Goal: Task Accomplishment & Management: Manage account settings

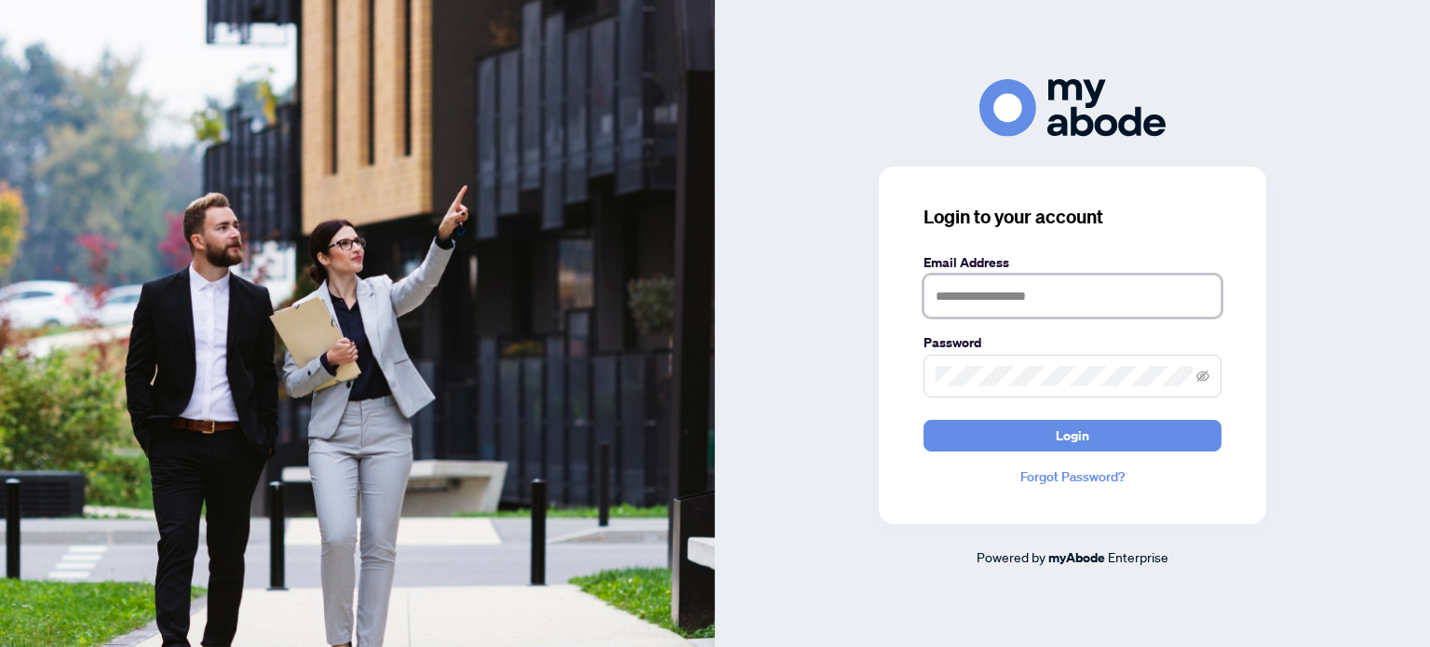
click at [971, 299] on input "text" at bounding box center [1073, 296] width 298 height 43
type input "**********"
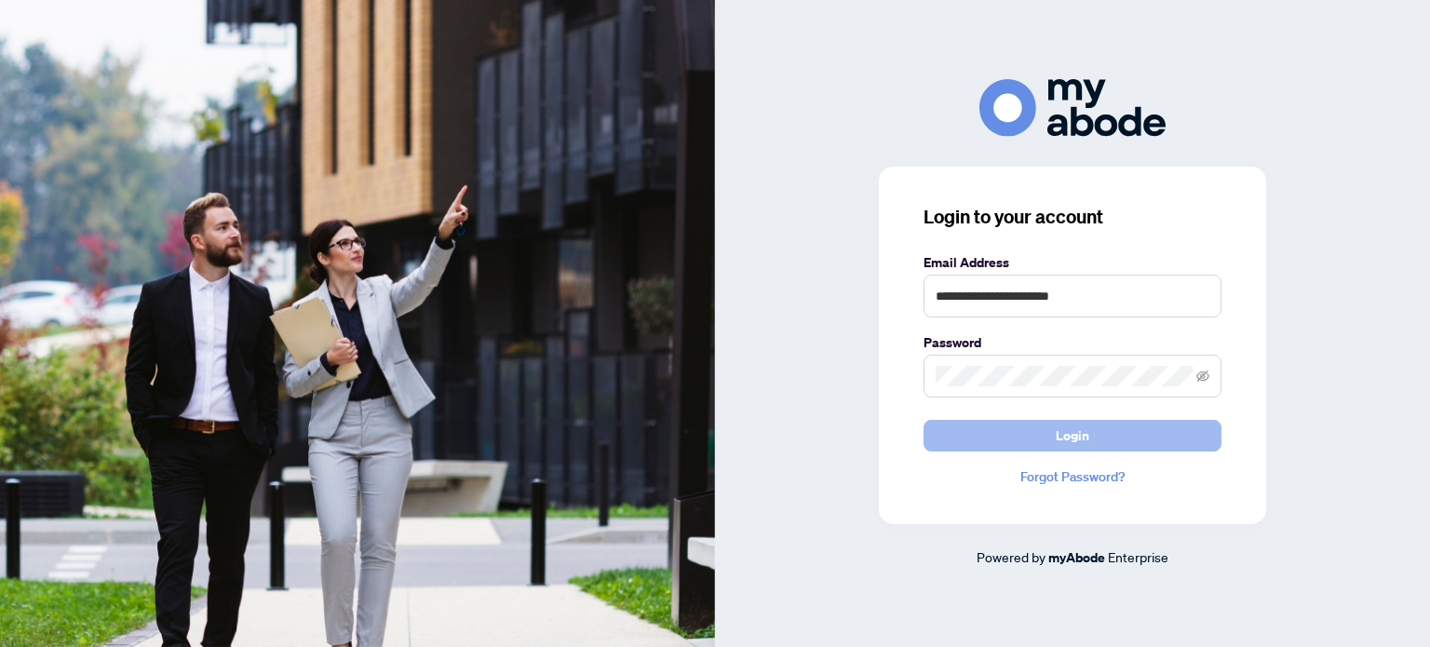
click at [1022, 446] on button "Login" at bounding box center [1073, 436] width 298 height 32
click at [1021, 426] on button "Login" at bounding box center [1073, 436] width 298 height 32
click at [1028, 432] on button "Login" at bounding box center [1073, 436] width 298 height 32
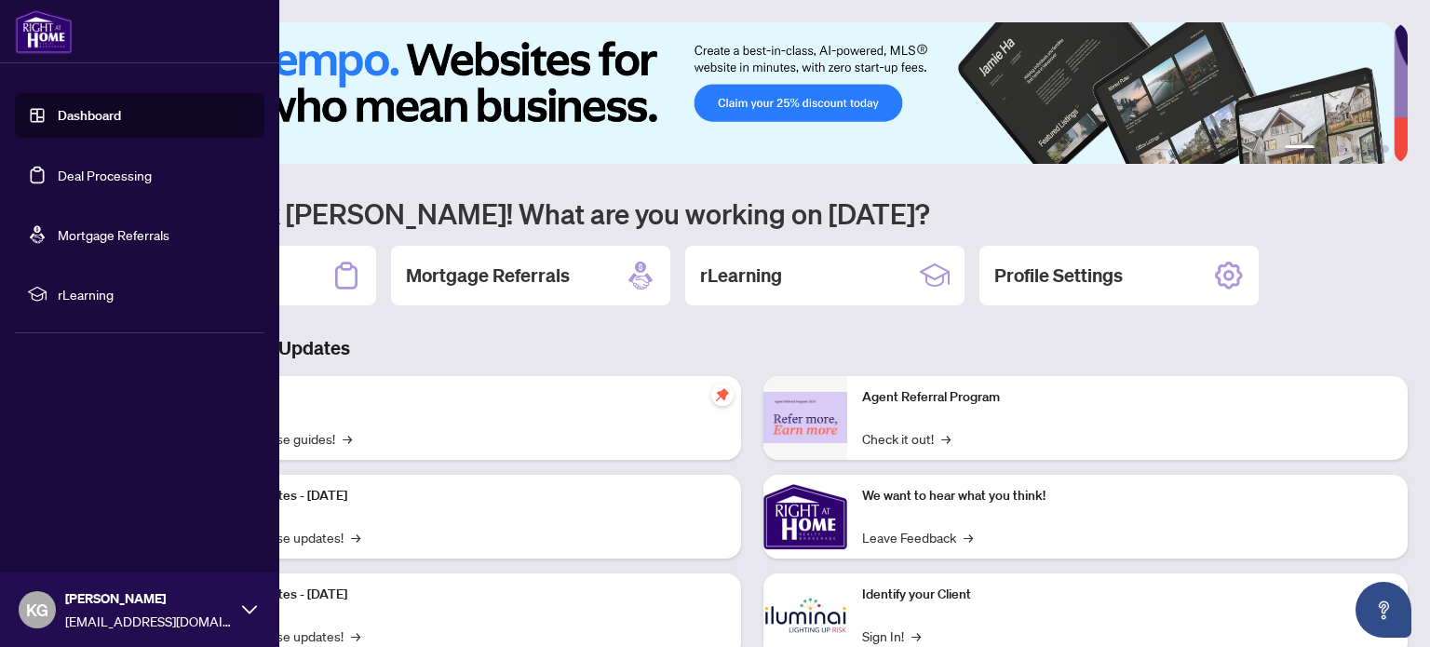
click at [93, 115] on link "Dashboard" at bounding box center [89, 115] width 63 height 17
click at [112, 115] on link "Dashboard" at bounding box center [89, 115] width 63 height 17
click at [89, 175] on link "Deal Processing" at bounding box center [105, 175] width 94 height 17
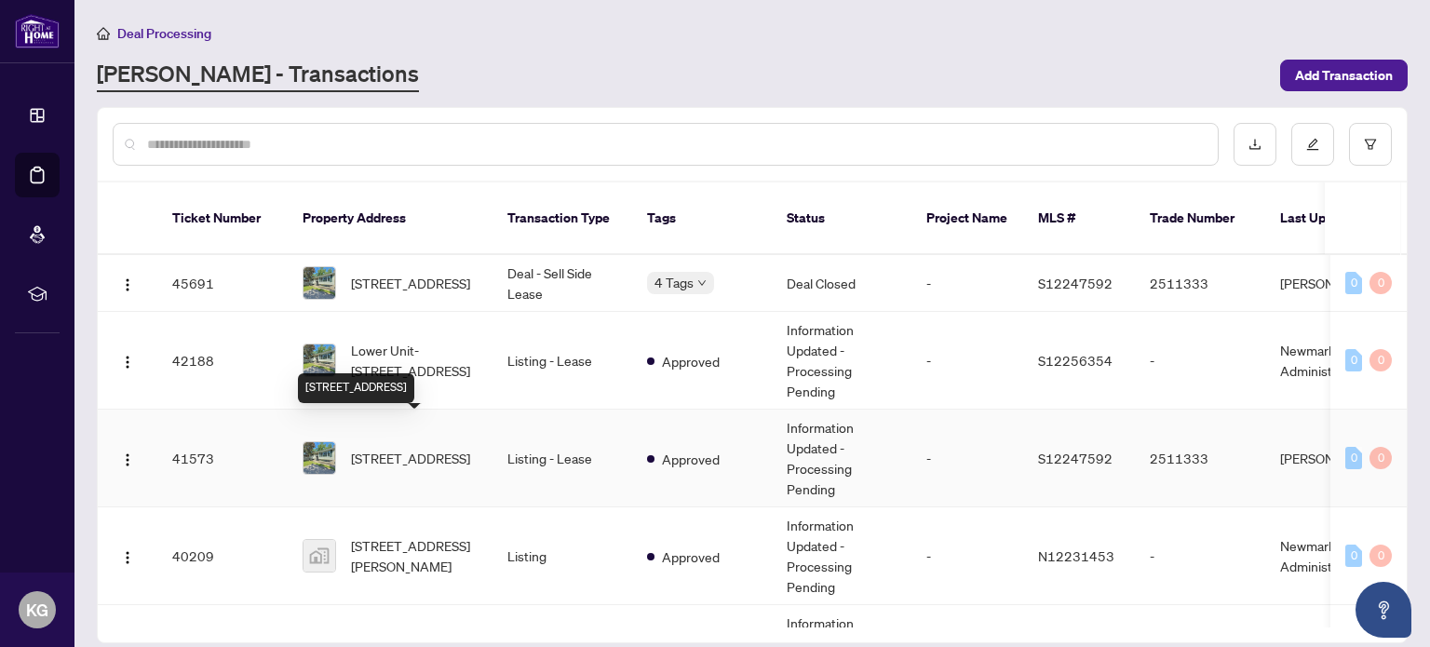
click at [417, 448] on span "183 Rose St, Barrie, Ontario L4M 2T8, Canada" at bounding box center [410, 458] width 119 height 20
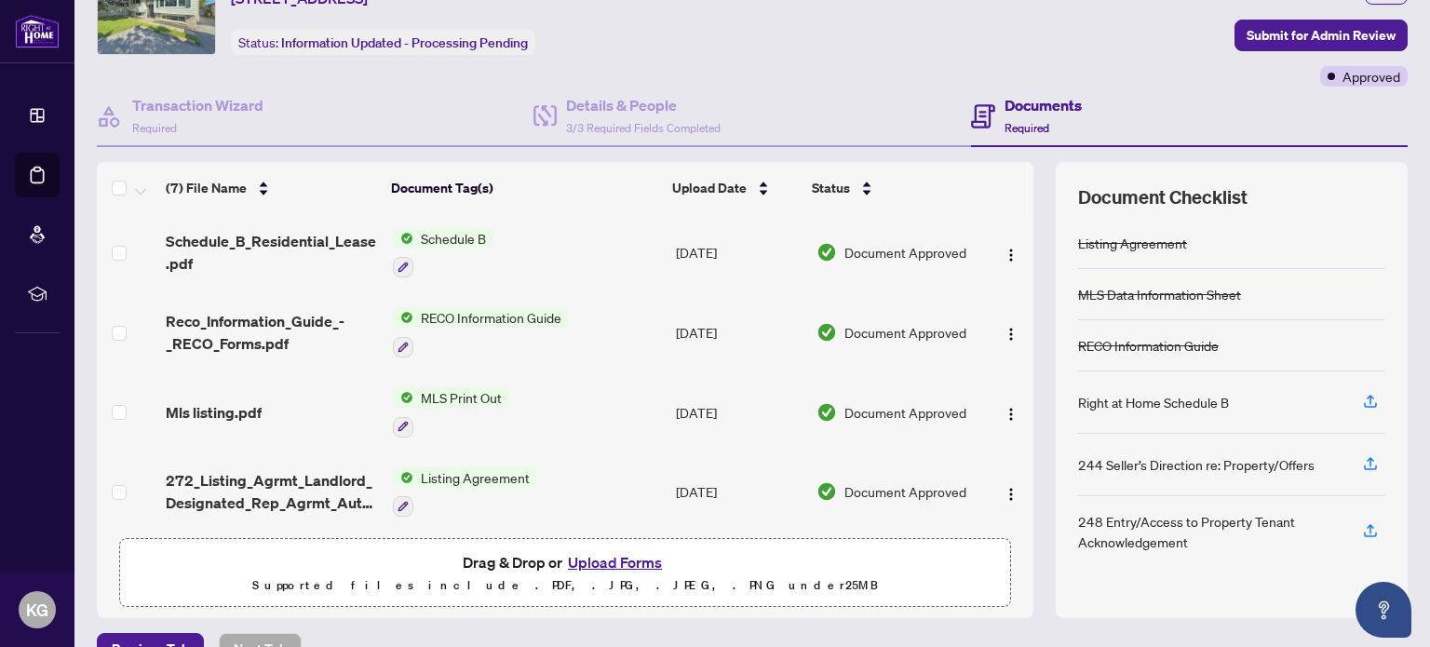
scroll to position [53, 0]
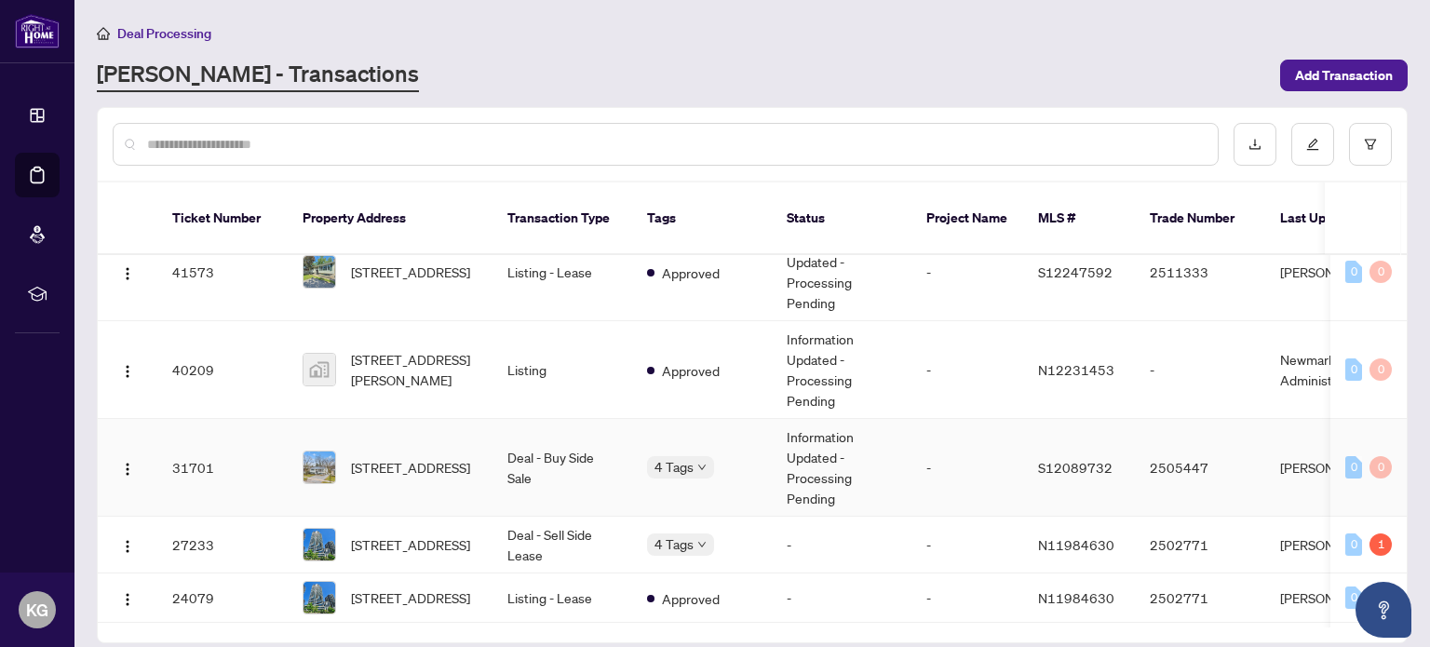
scroll to position [279, 0]
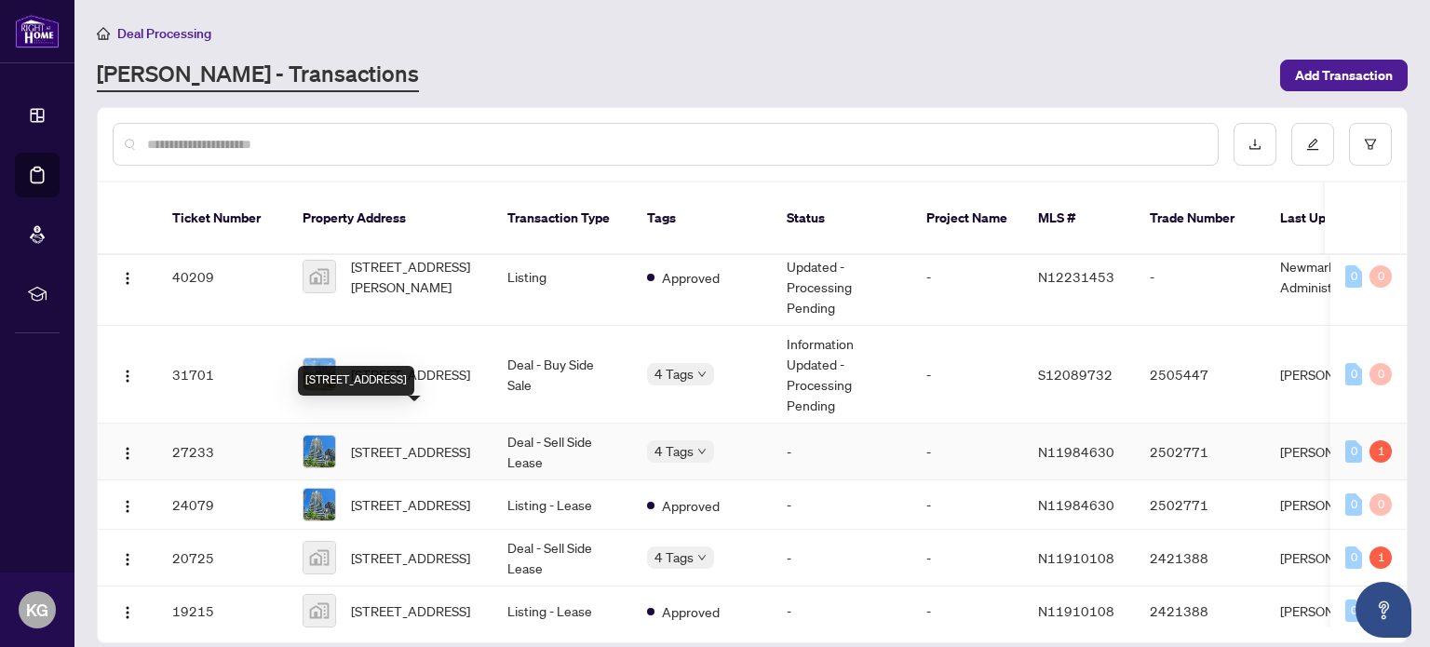
click at [402, 441] on span "832-7165 Yonge St, Markham, Ontario L3T 0C9, Canada" at bounding box center [410, 451] width 119 height 20
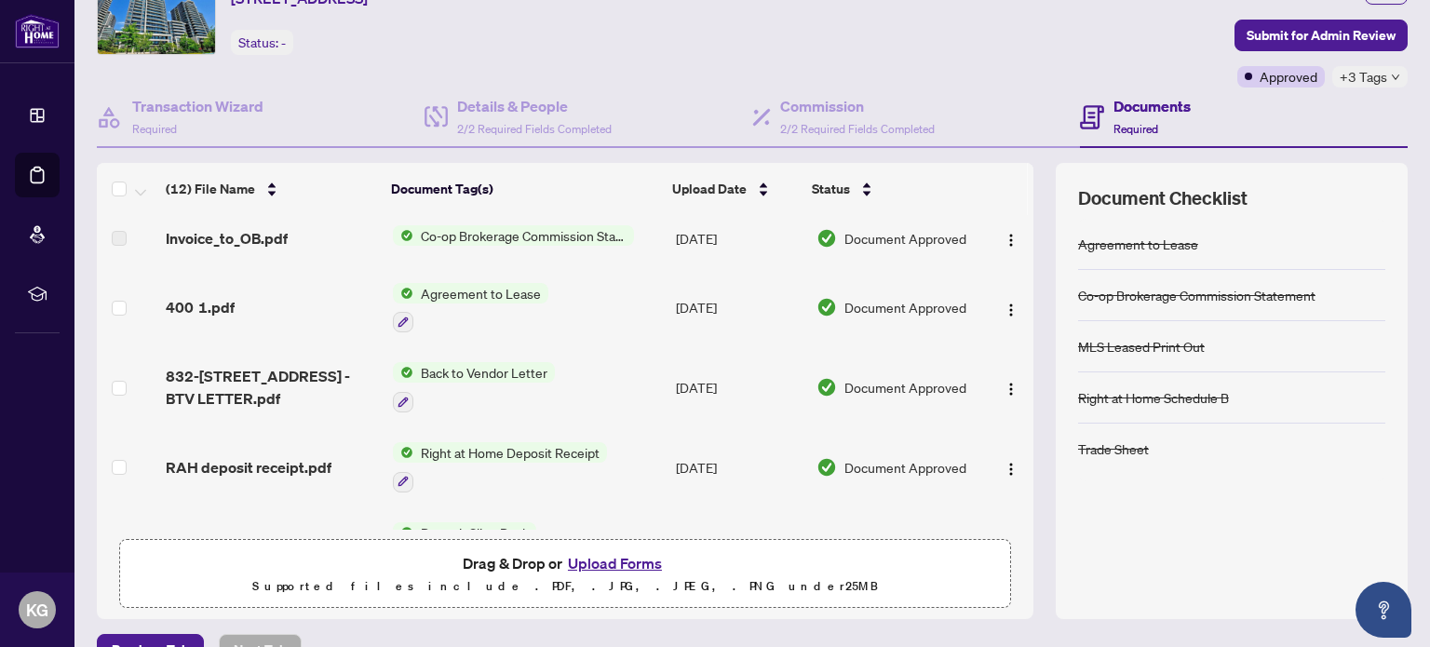
scroll to position [237, 0]
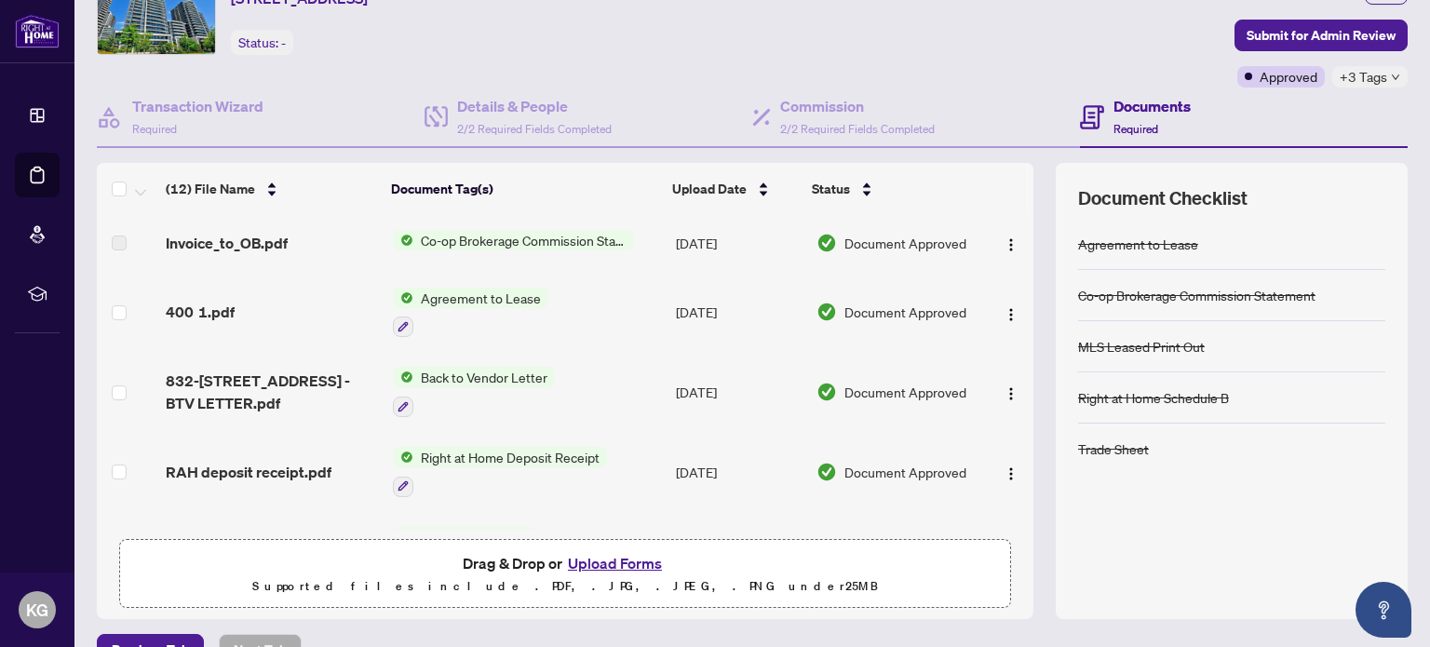
click at [470, 293] on span "Agreement to Lease" at bounding box center [480, 298] width 135 height 20
click at [469, 288] on span "Agreement to Lease" at bounding box center [480, 298] width 135 height 20
click at [447, 385] on span "Agreement to Lease" at bounding box center [448, 383] width 135 height 20
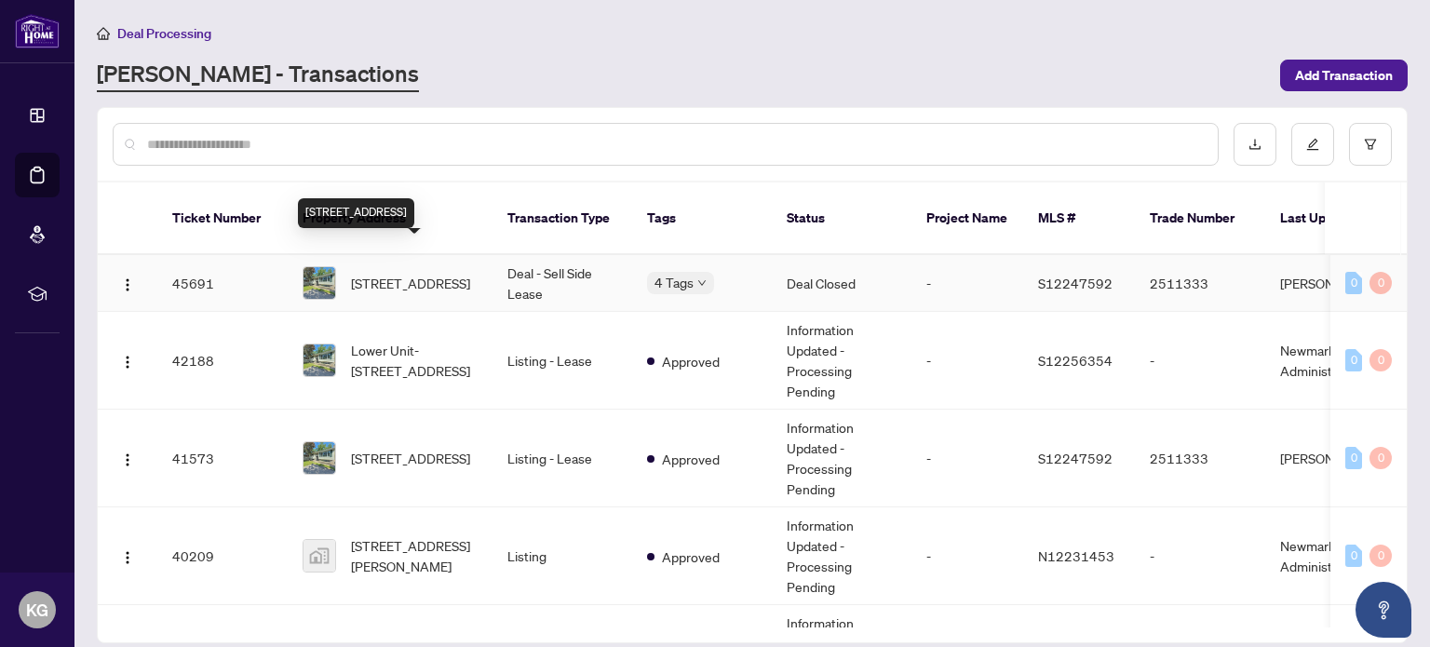
click at [426, 273] on span "183 Rose St, Barrie, Ontario L4M 2T8, Canada" at bounding box center [410, 283] width 119 height 20
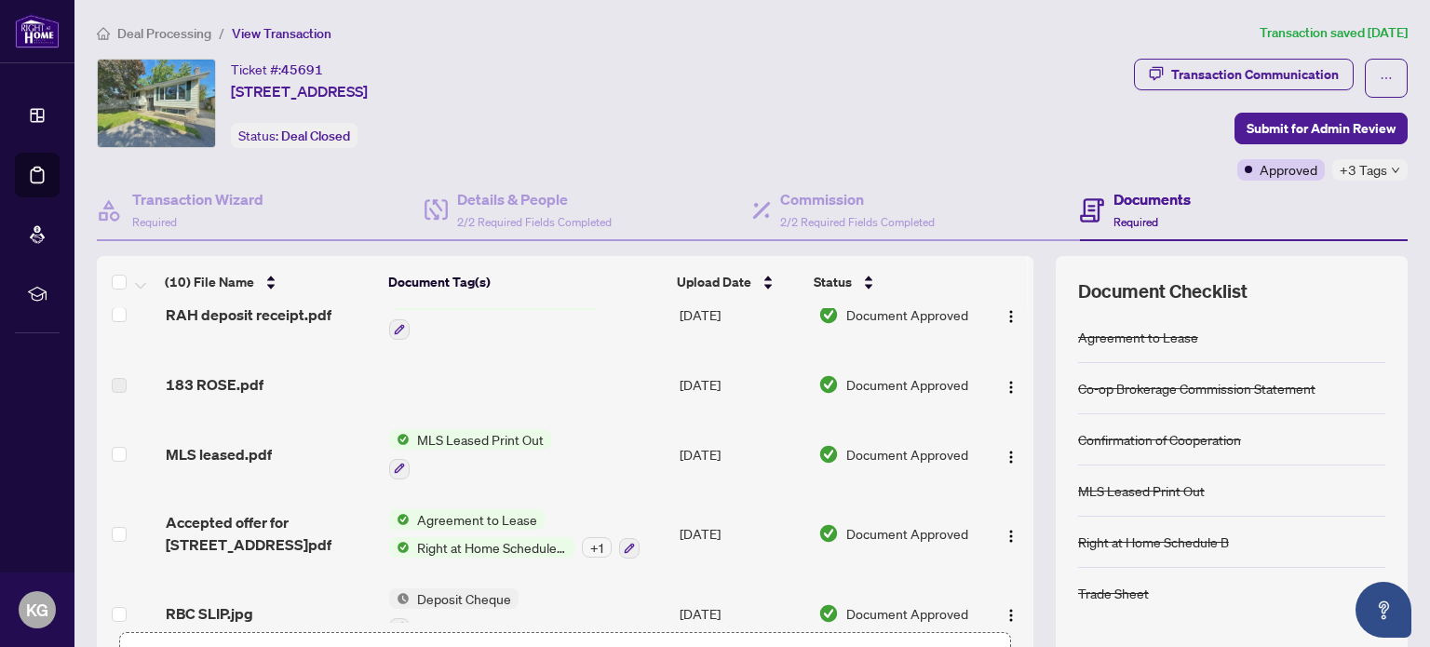
scroll to position [453, 0]
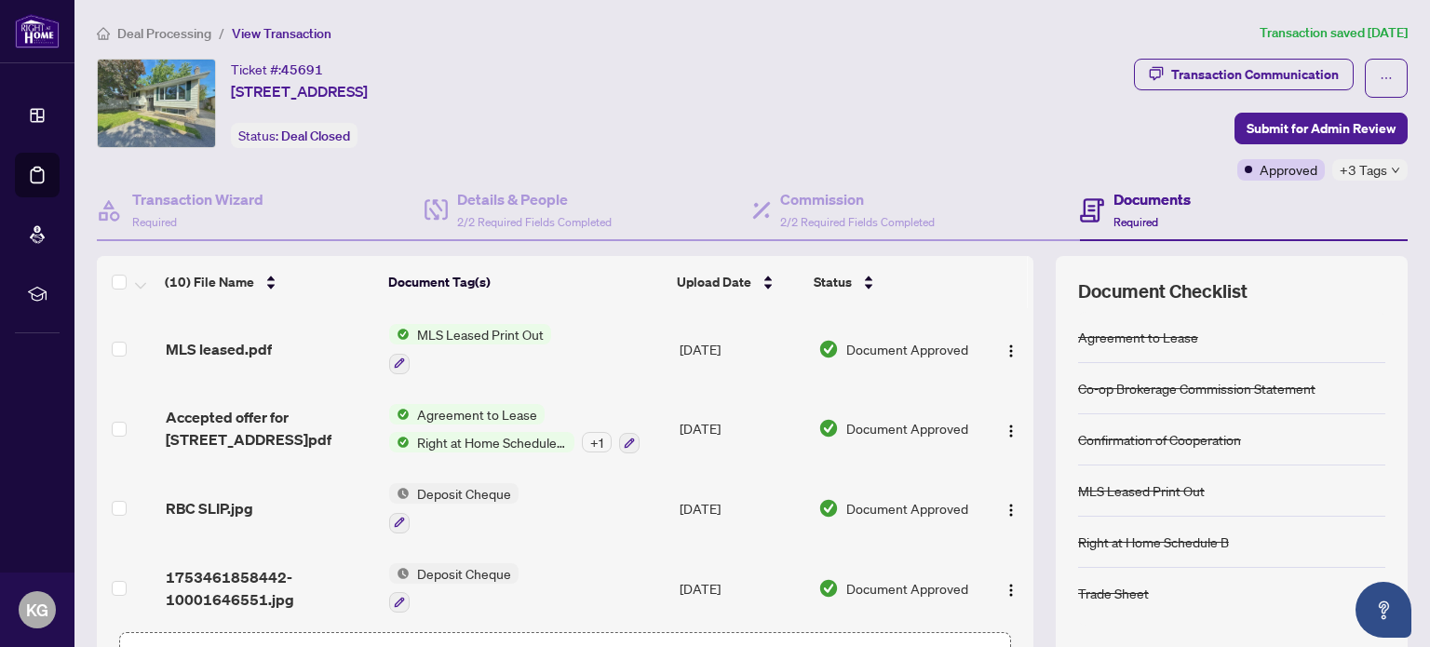
click at [482, 404] on span "Agreement to Lease" at bounding box center [477, 414] width 135 height 20
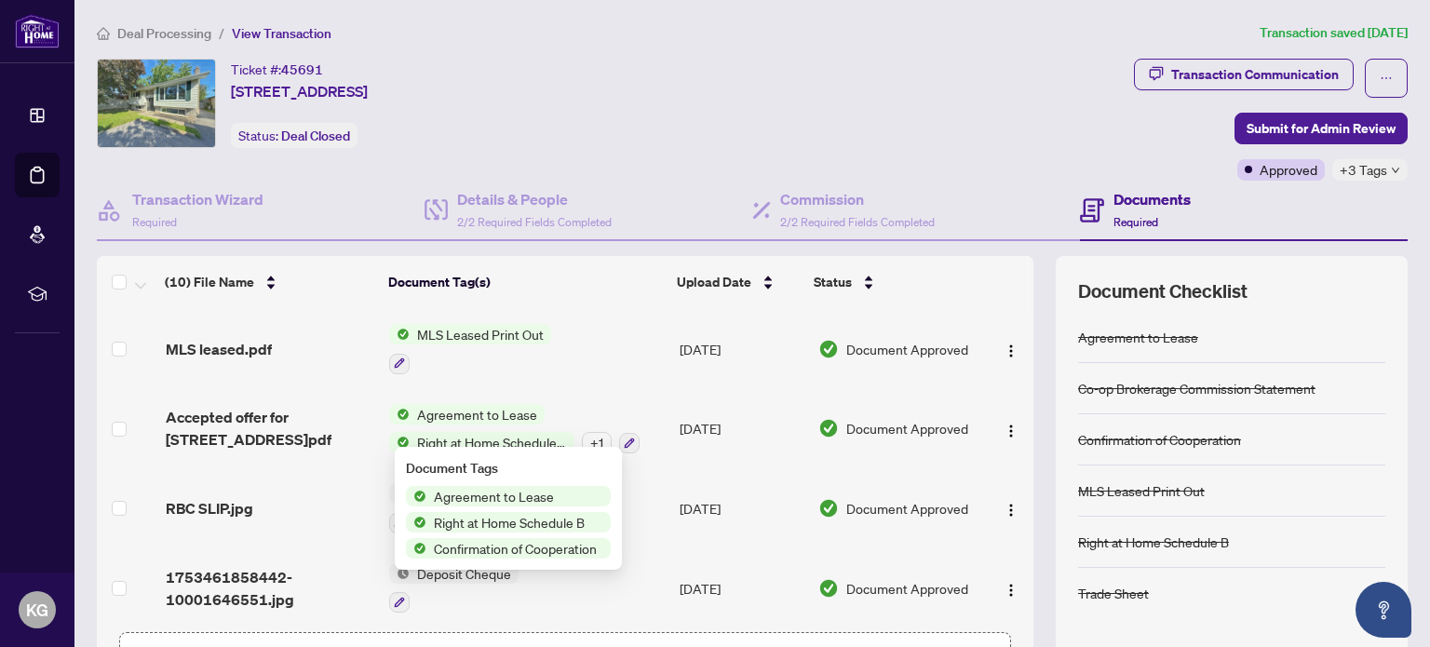
click at [497, 497] on span "Agreement to Lease" at bounding box center [493, 496] width 135 height 20
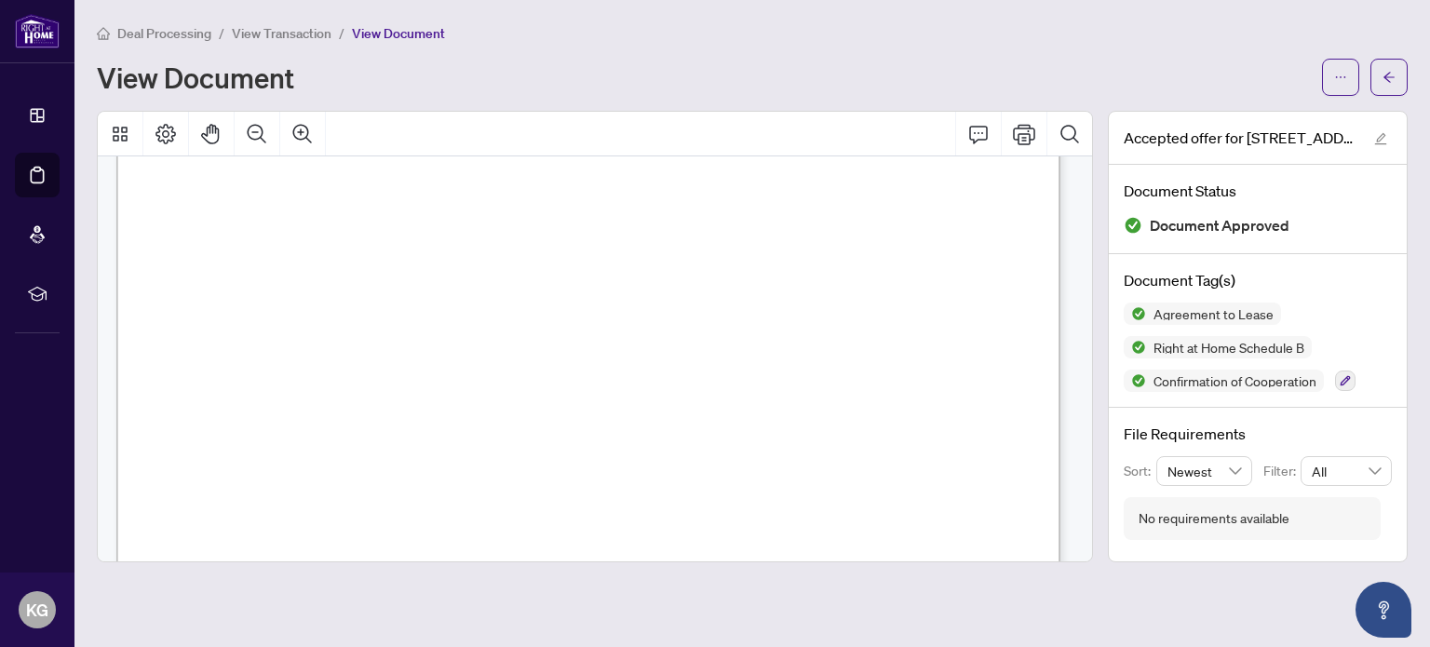
scroll to position [4190, 0]
click at [1023, 137] on icon "Print" at bounding box center [1024, 134] width 22 height 20
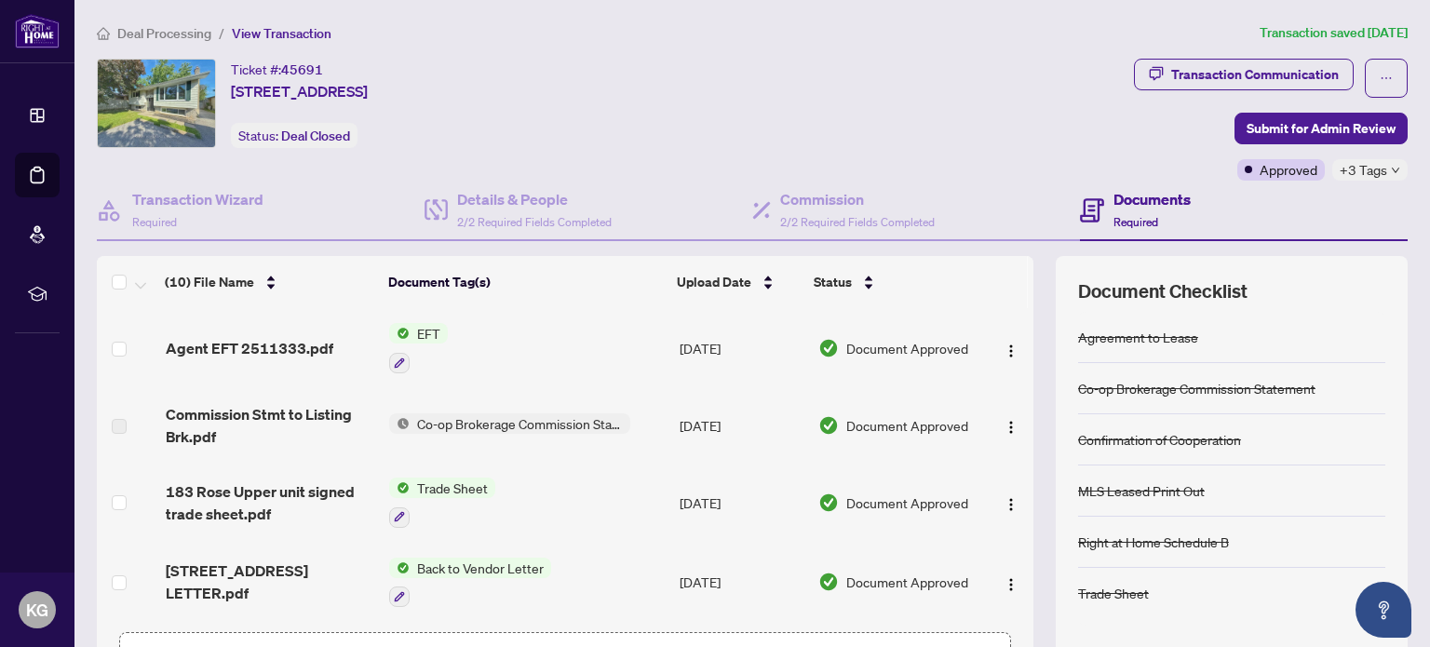
click at [464, 480] on span "Trade Sheet" at bounding box center [453, 488] width 86 height 20
click at [408, 578] on span "Trade Sheet" at bounding box center [398, 575] width 86 height 20
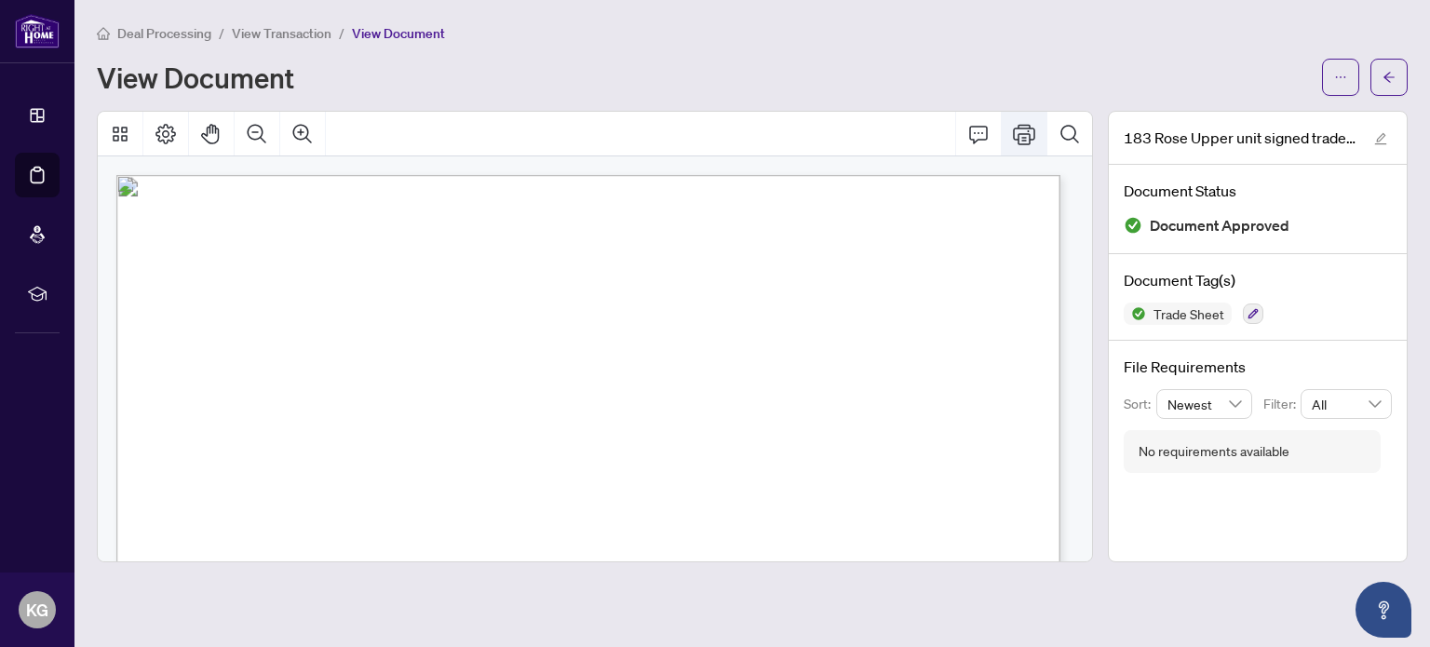
click at [1026, 131] on icon "Print" at bounding box center [1024, 134] width 22 height 22
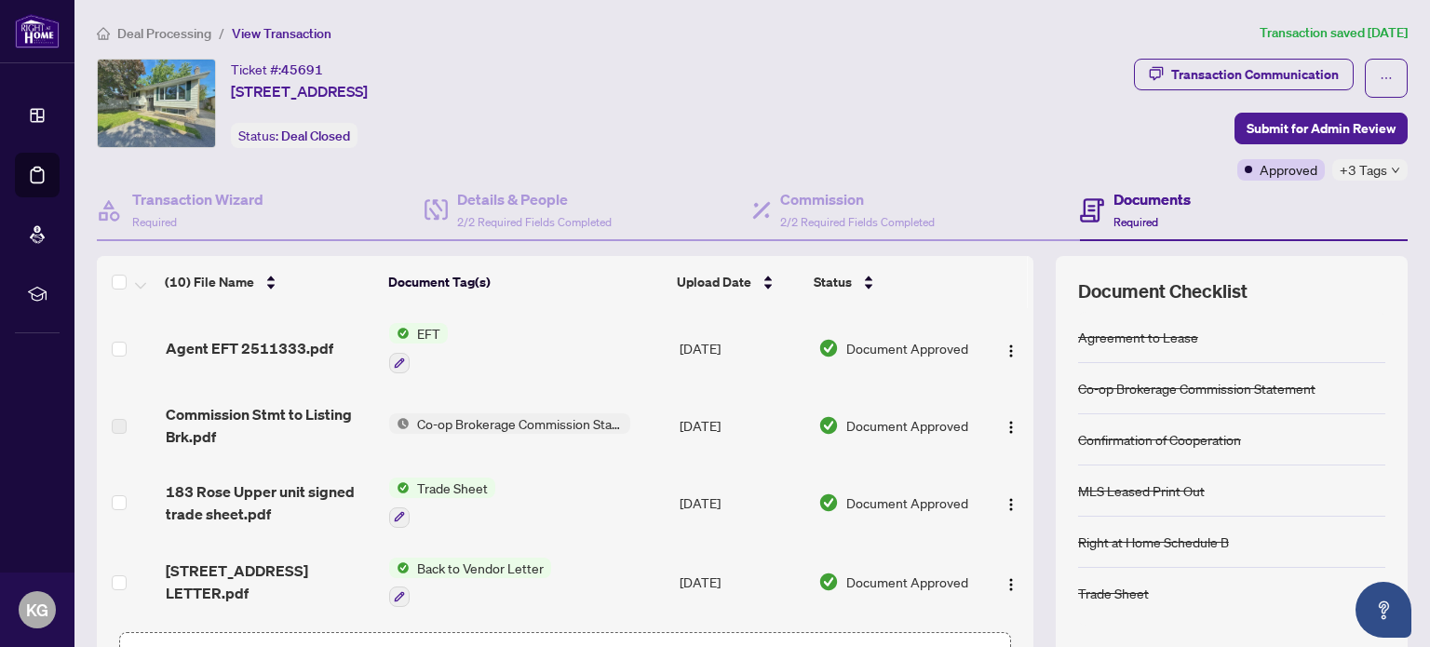
scroll to position [93, 0]
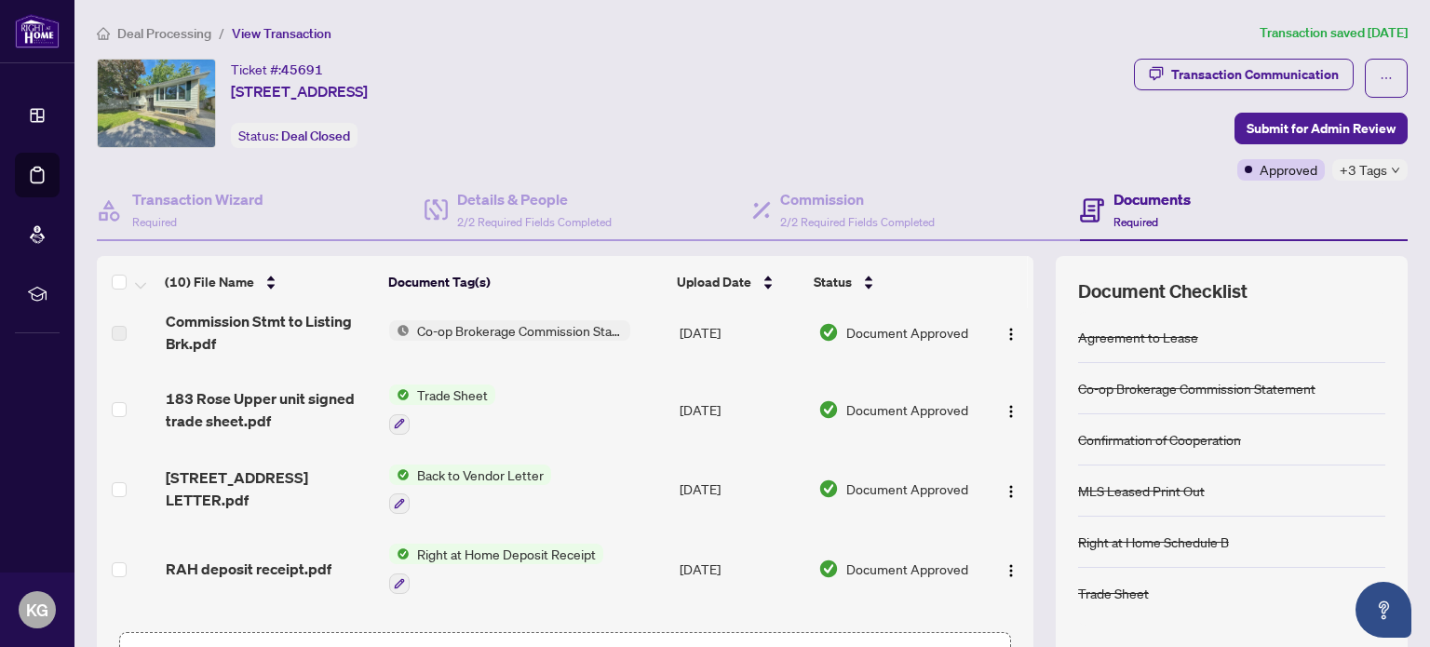
click at [502, 468] on span "Back to Vendor Letter" at bounding box center [481, 475] width 142 height 20
click at [448, 558] on span "Back to Vendor Letter" at bounding box center [454, 560] width 142 height 20
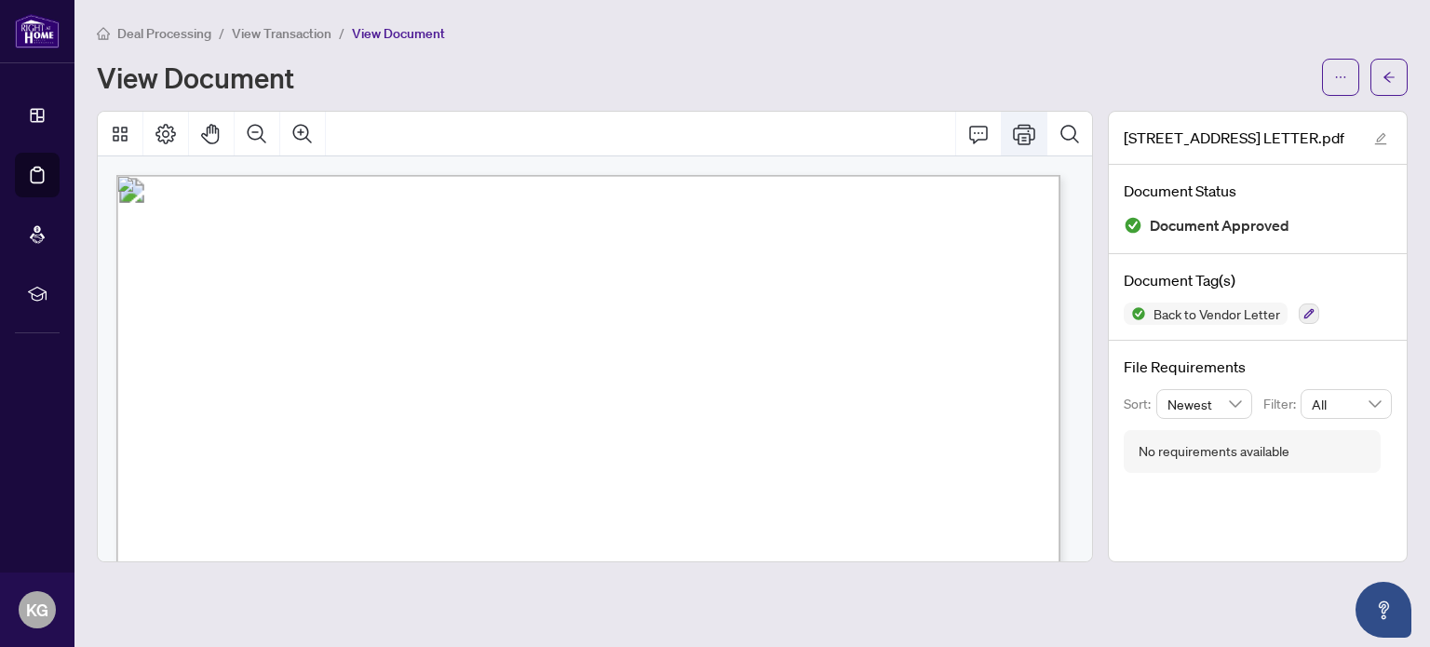
click at [1032, 136] on icon "Print" at bounding box center [1024, 134] width 22 height 22
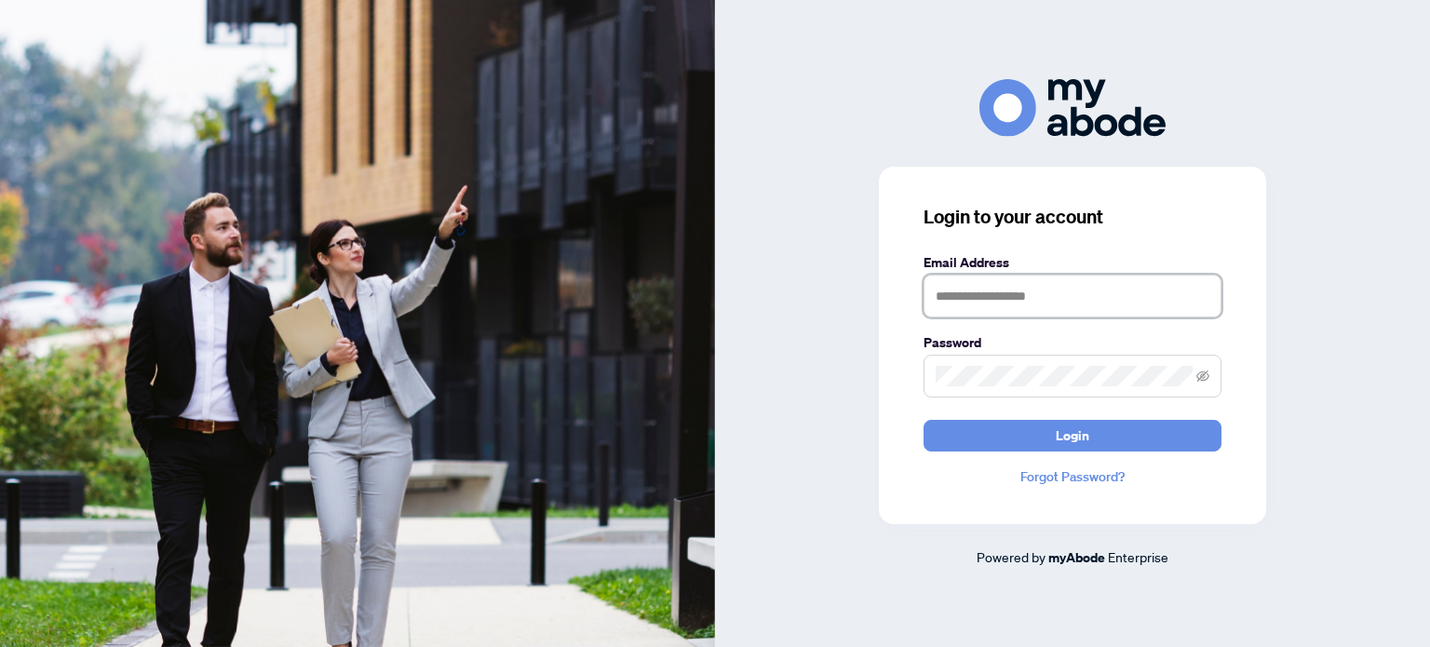
click at [929, 290] on input "text" at bounding box center [1073, 296] width 298 height 43
type input "**********"
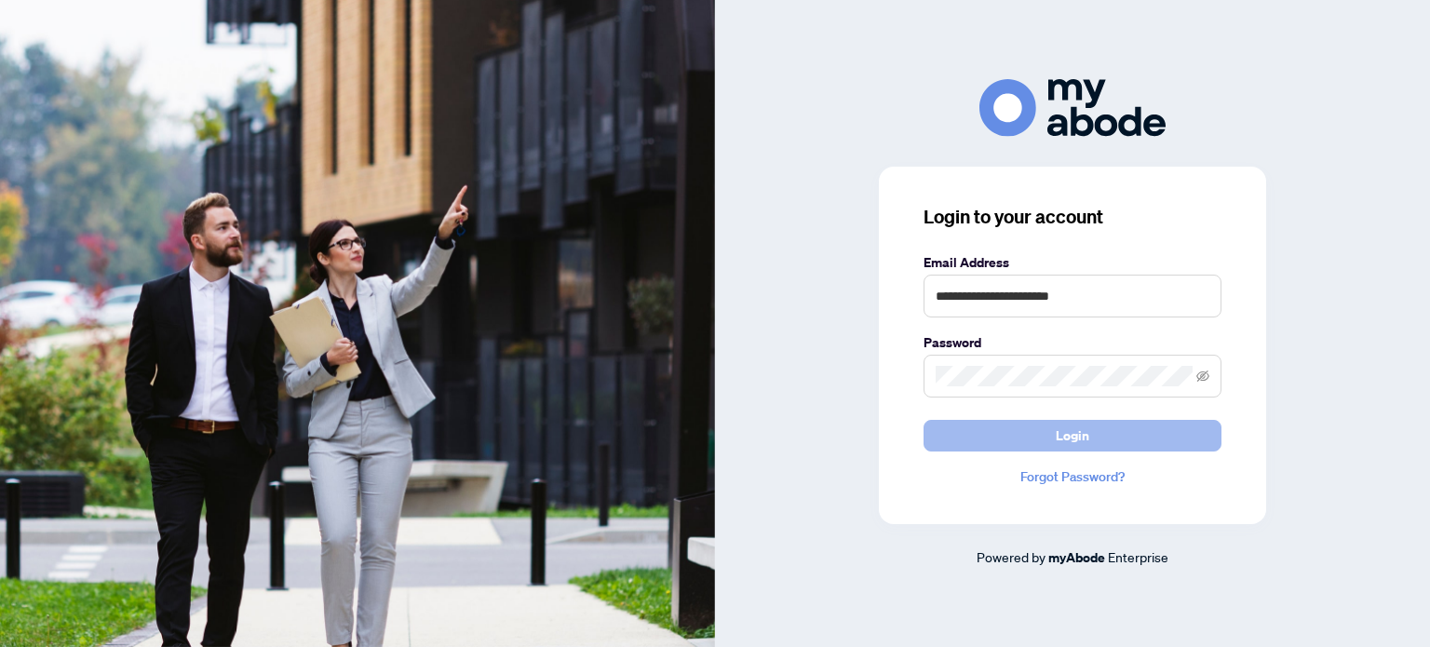
click at [1062, 437] on span "Login" at bounding box center [1073, 436] width 34 height 30
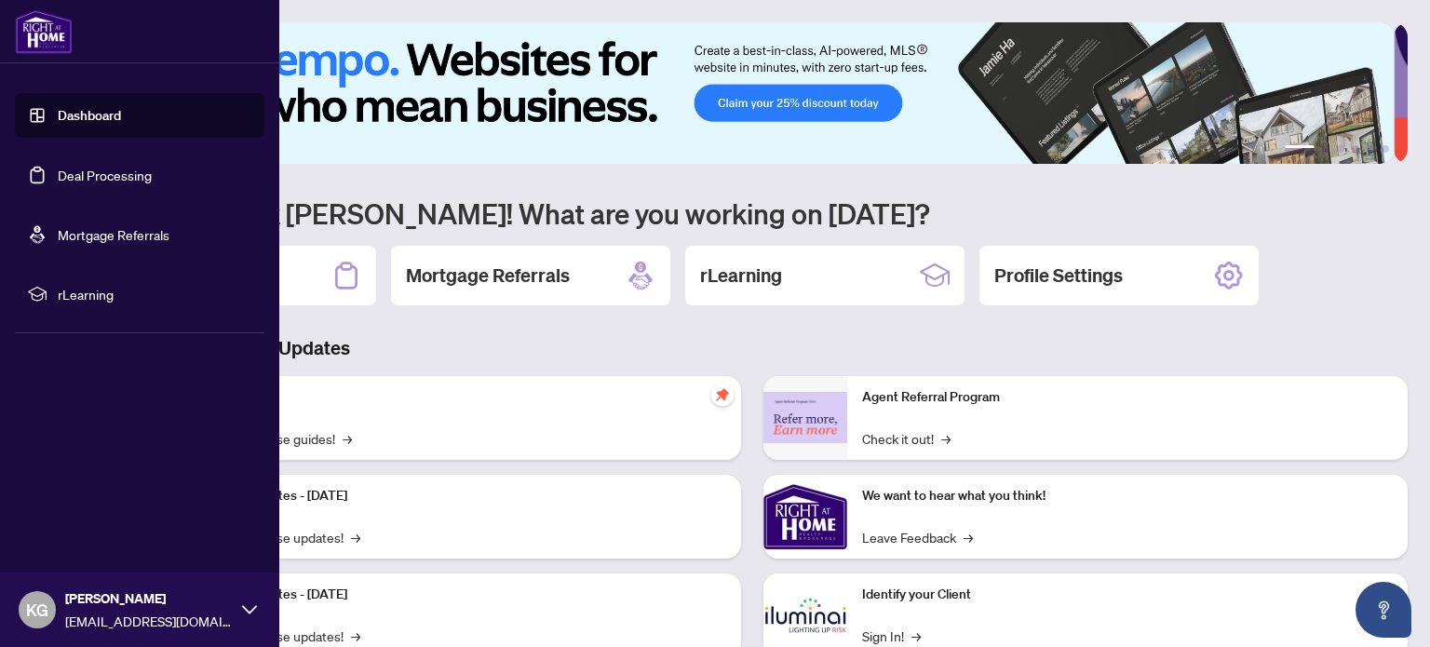
click at [99, 113] on link "Dashboard" at bounding box center [89, 115] width 63 height 17
click at [99, 174] on link "Deal Processing" at bounding box center [105, 175] width 94 height 17
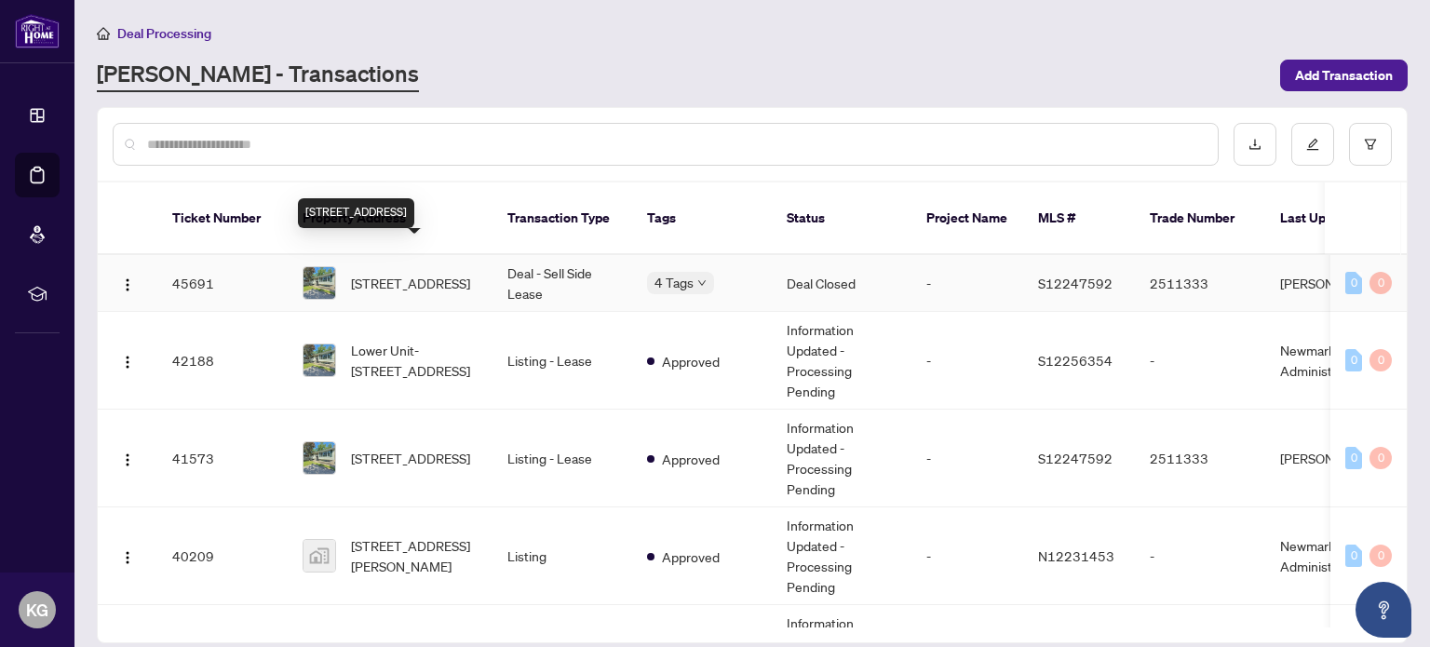
click at [444, 273] on span "183 Rose St, Barrie, Ontario L4M 2T8, Canada" at bounding box center [410, 283] width 119 height 20
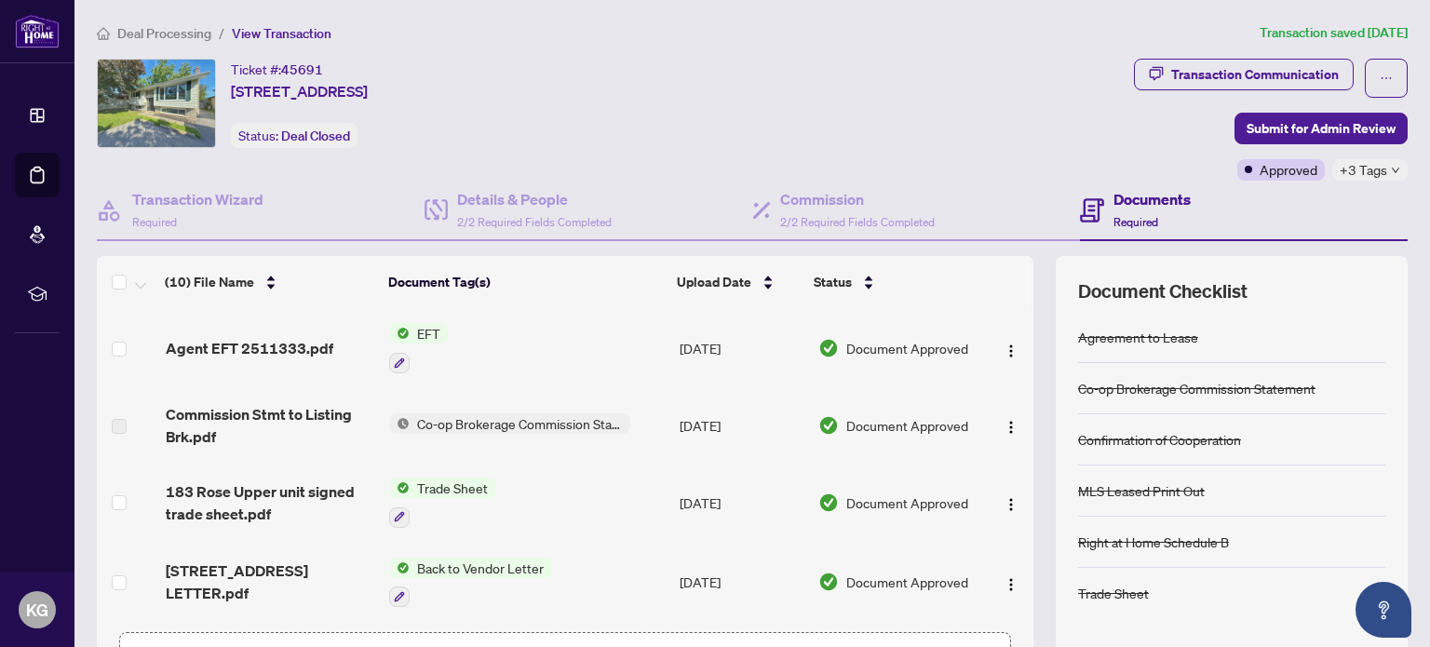
click at [423, 327] on span "EFT" at bounding box center [429, 333] width 38 height 20
click at [363, 416] on span "EFT" at bounding box center [350, 422] width 38 height 20
click at [481, 417] on span "Co-op Brokerage Commission Statement" at bounding box center [520, 423] width 221 height 20
click at [479, 349] on td "EFT" at bounding box center [527, 348] width 291 height 80
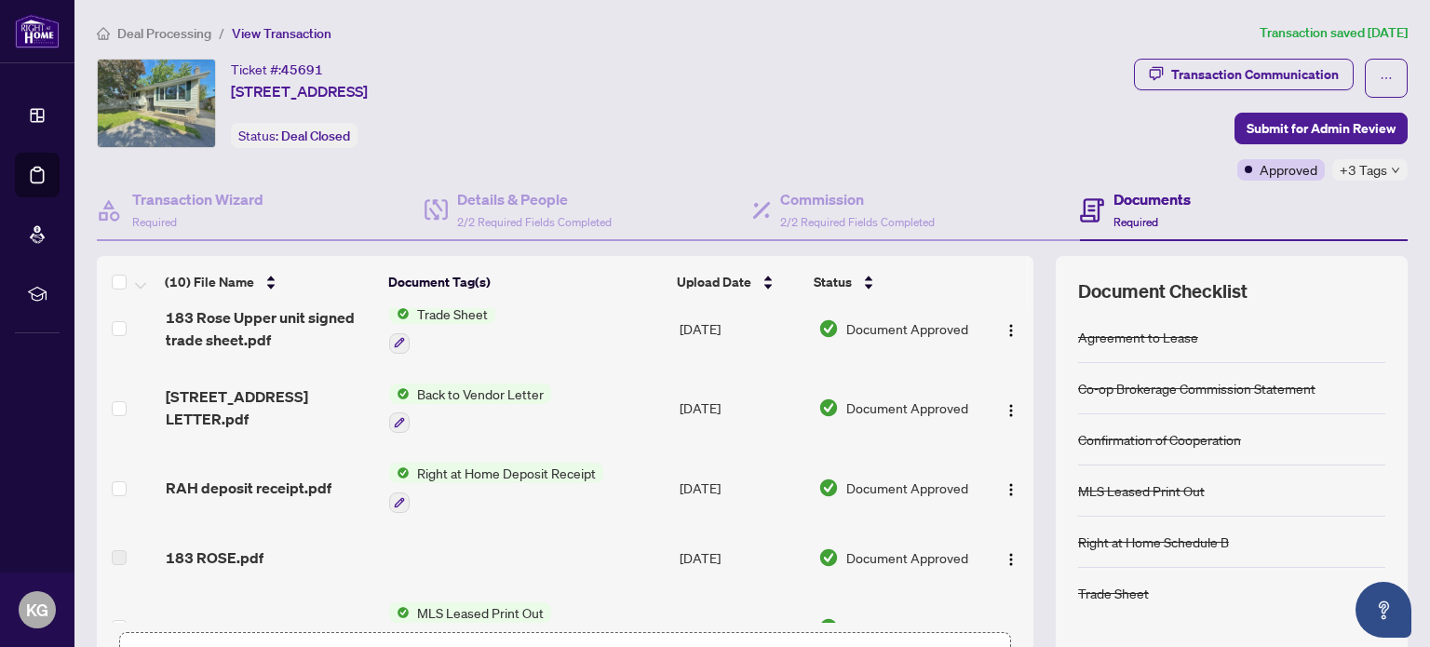
scroll to position [186, 0]
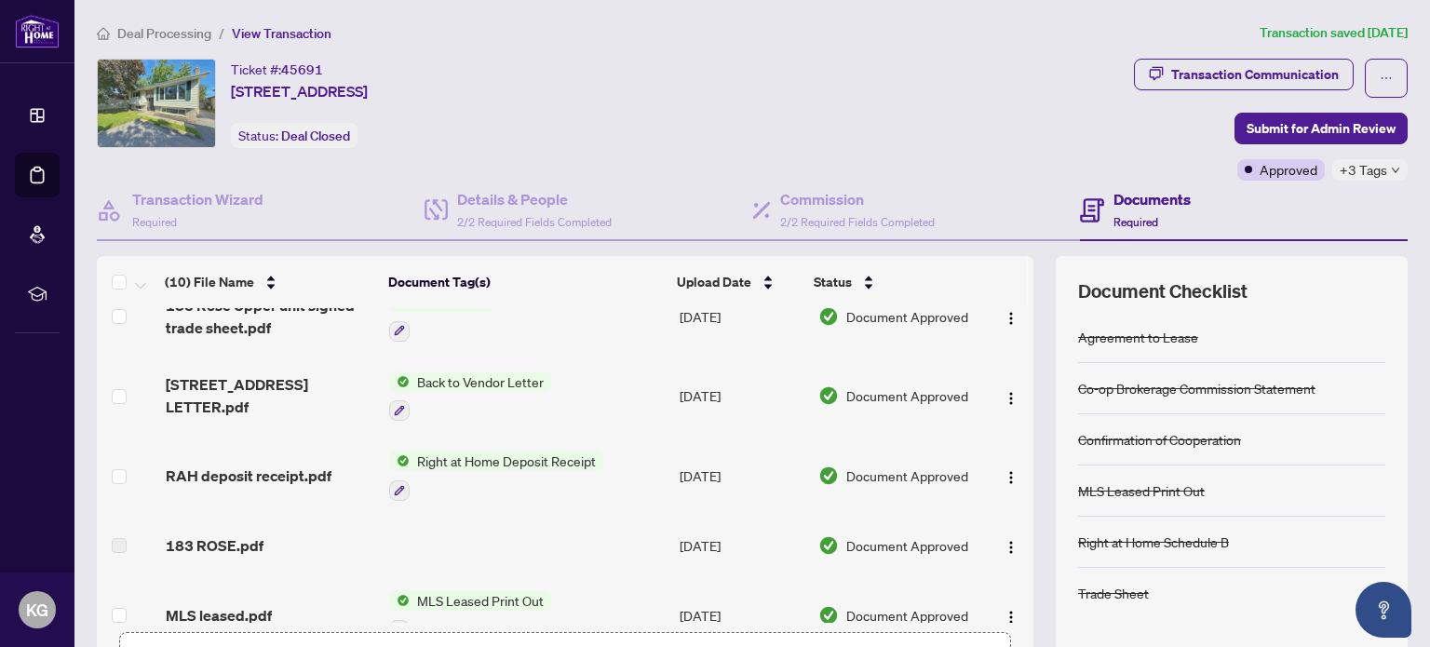
click at [503, 458] on span "Right at Home Deposit Receipt" at bounding box center [507, 461] width 194 height 20
click at [497, 544] on span "Right at Home Deposit Receipt" at bounding box center [501, 546] width 194 height 20
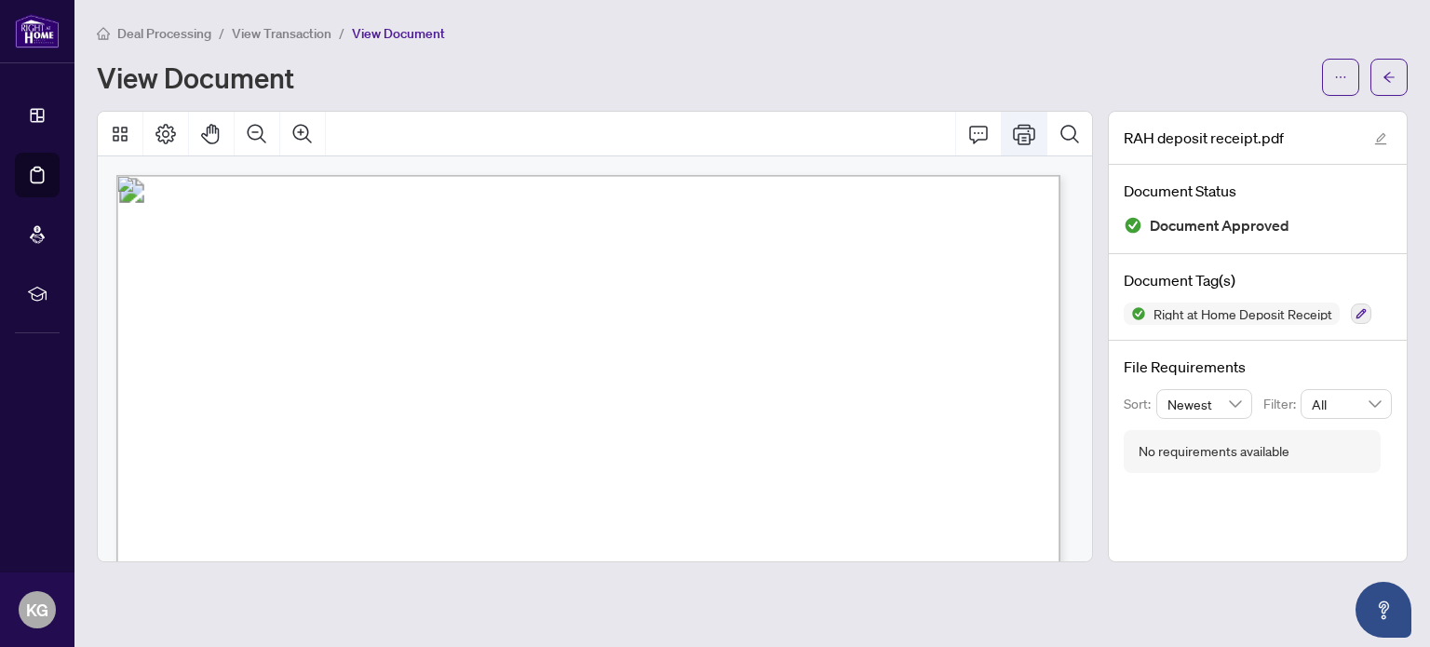
click at [1034, 136] on icon "Print" at bounding box center [1024, 134] width 22 height 22
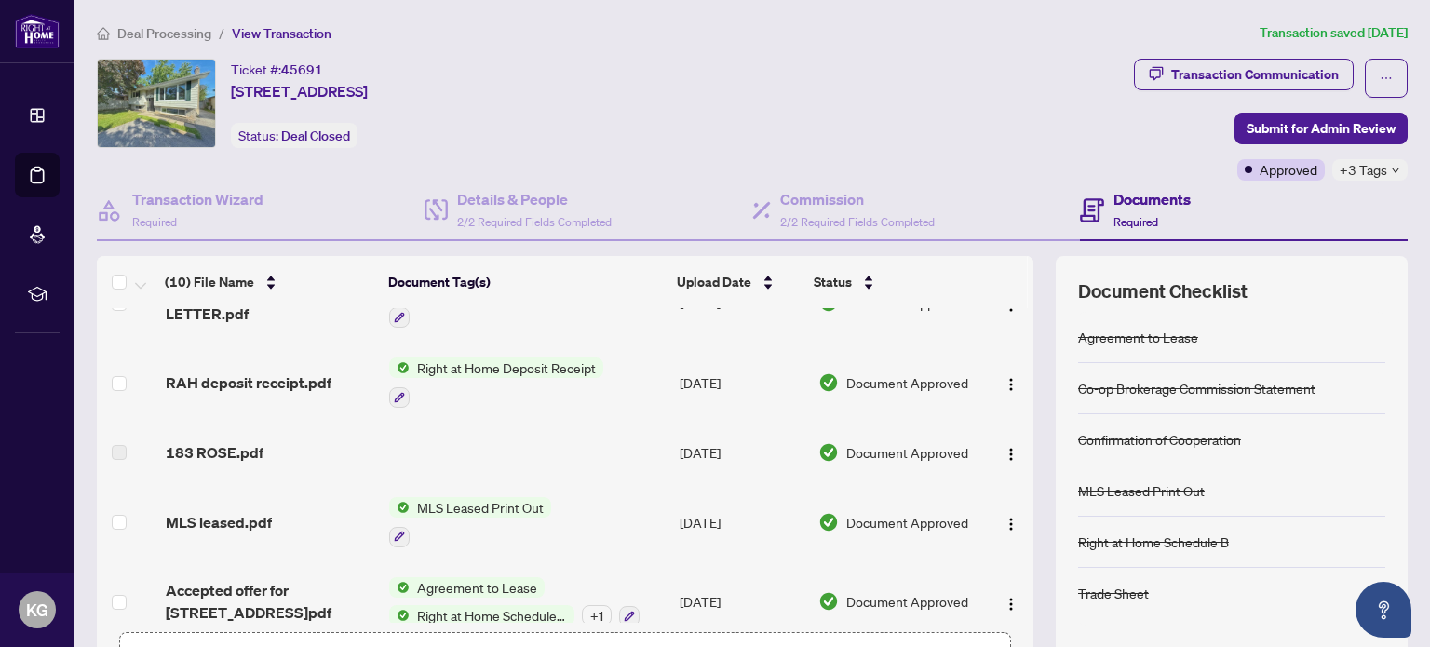
scroll to position [372, 0]
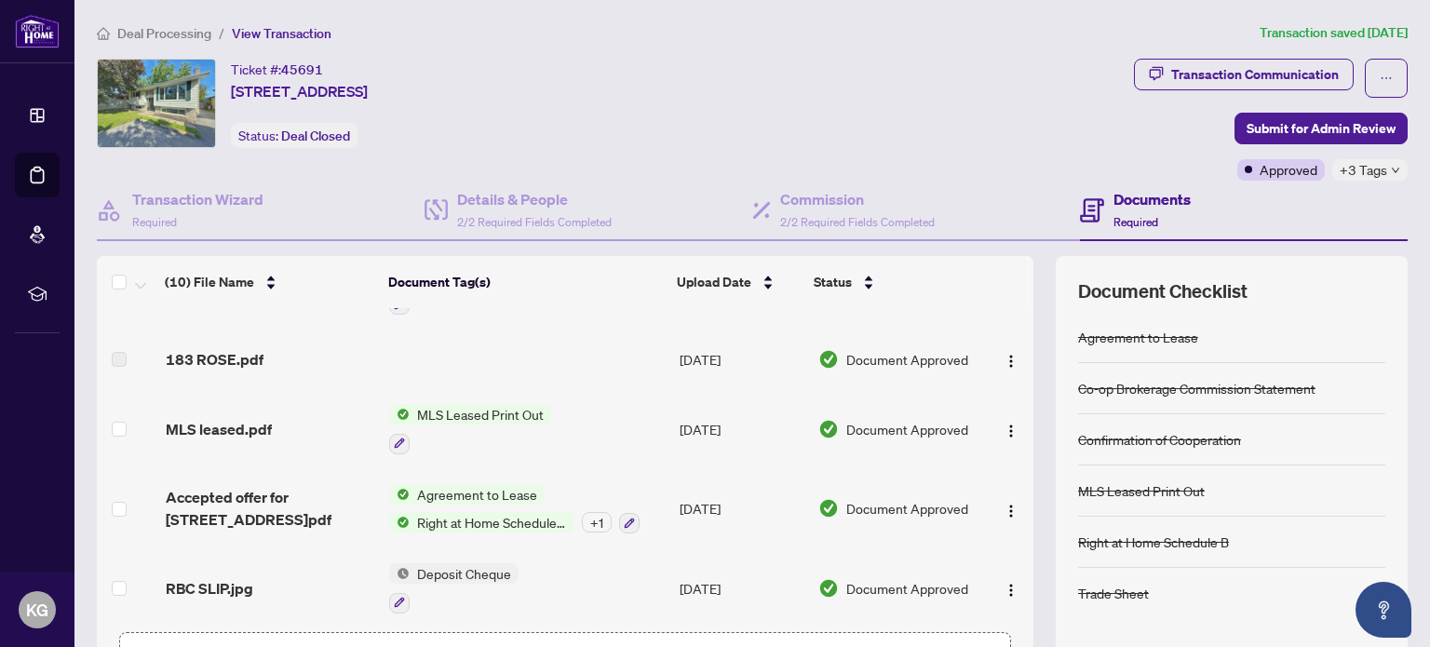
click at [488, 404] on span "MLS Leased Print Out" at bounding box center [481, 414] width 142 height 20
click at [479, 499] on span "MLS Leased Print Out" at bounding box center [454, 498] width 142 height 20
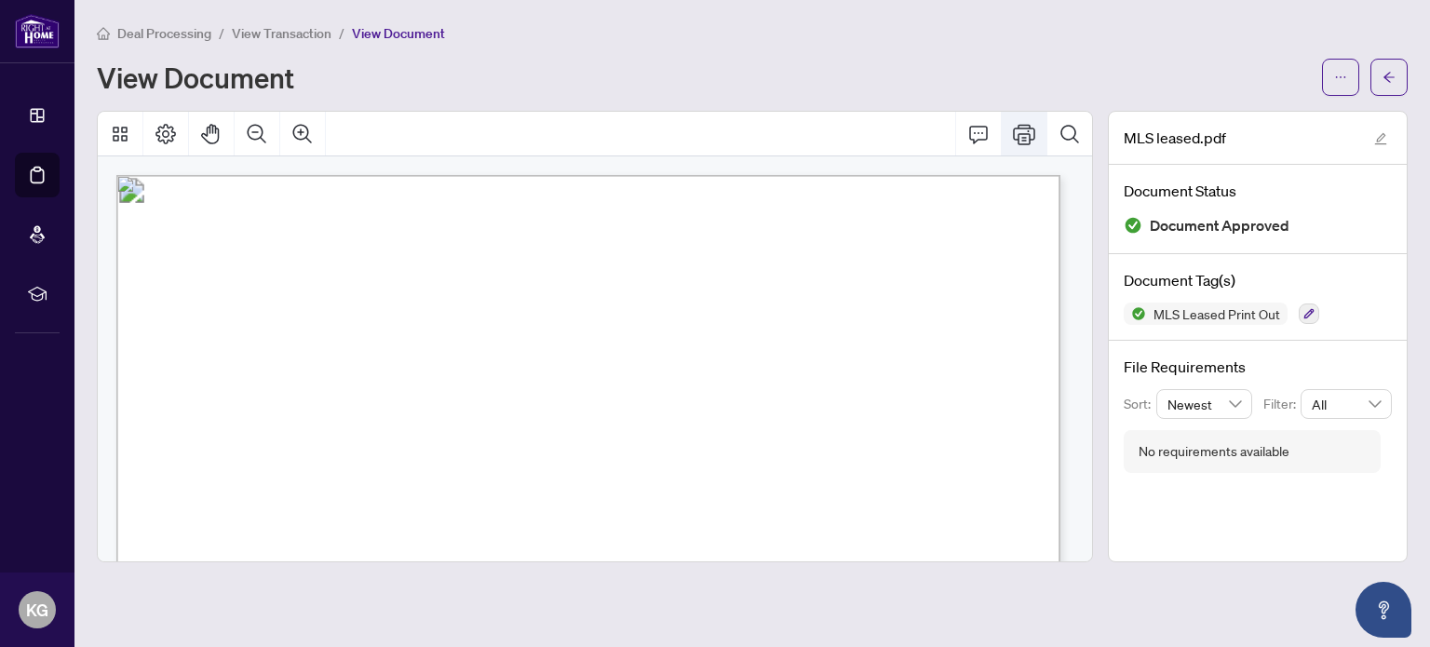
click at [1020, 141] on icon "Print" at bounding box center [1024, 134] width 22 height 20
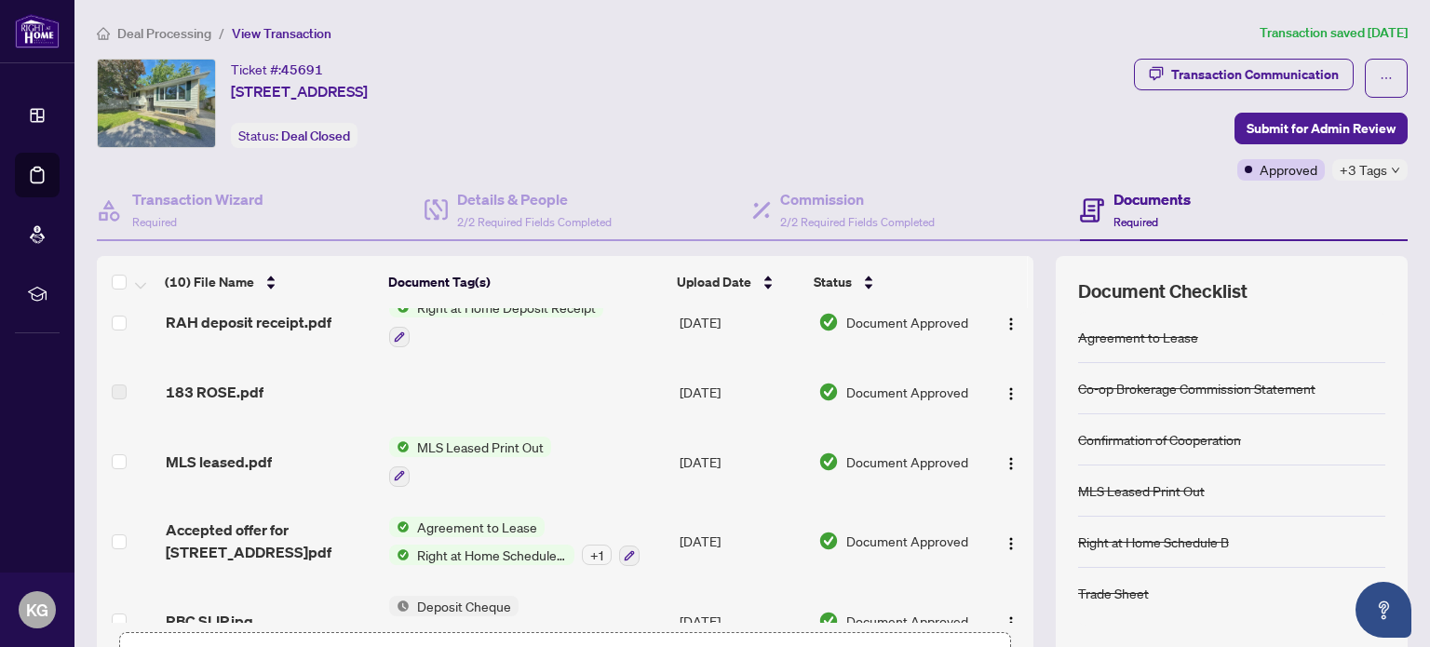
scroll to position [372, 0]
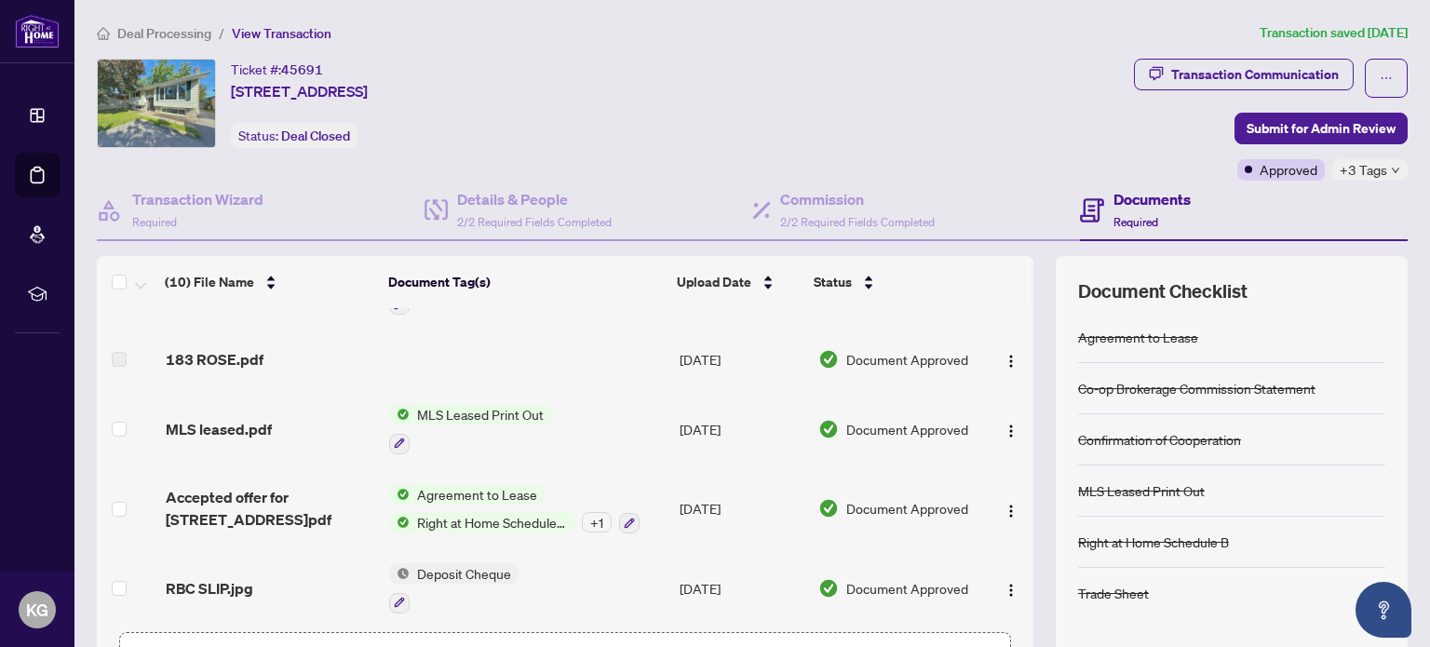
click at [545, 515] on span "Right at Home Schedule B" at bounding box center [492, 522] width 165 height 20
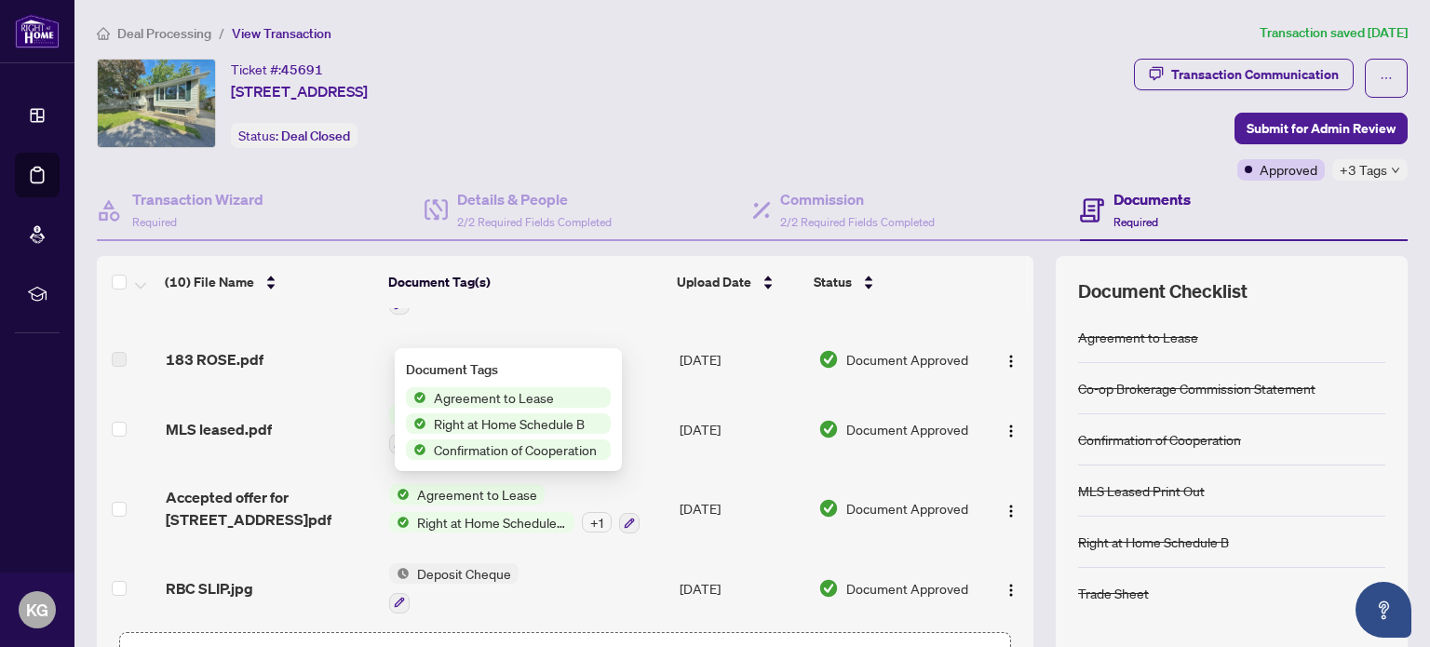
click at [552, 420] on span "Right at Home Schedule B" at bounding box center [509, 423] width 166 height 20
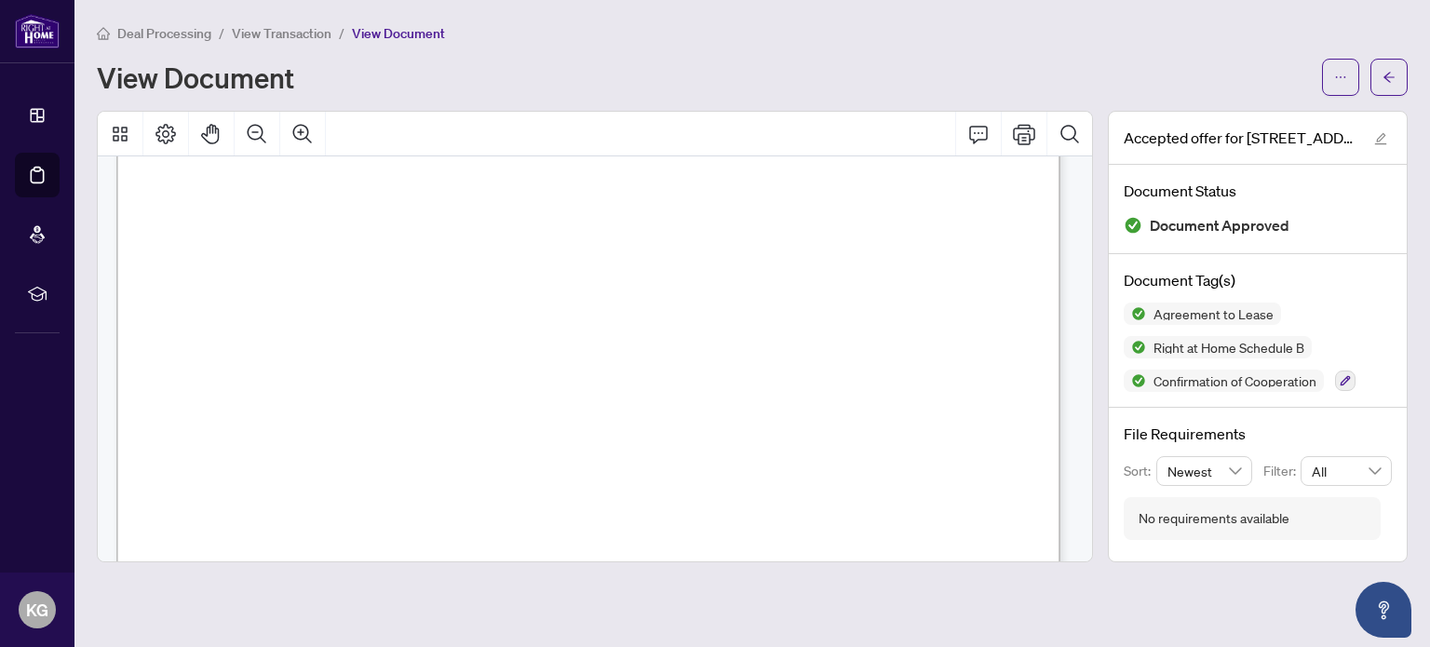
scroll to position [1304, 0]
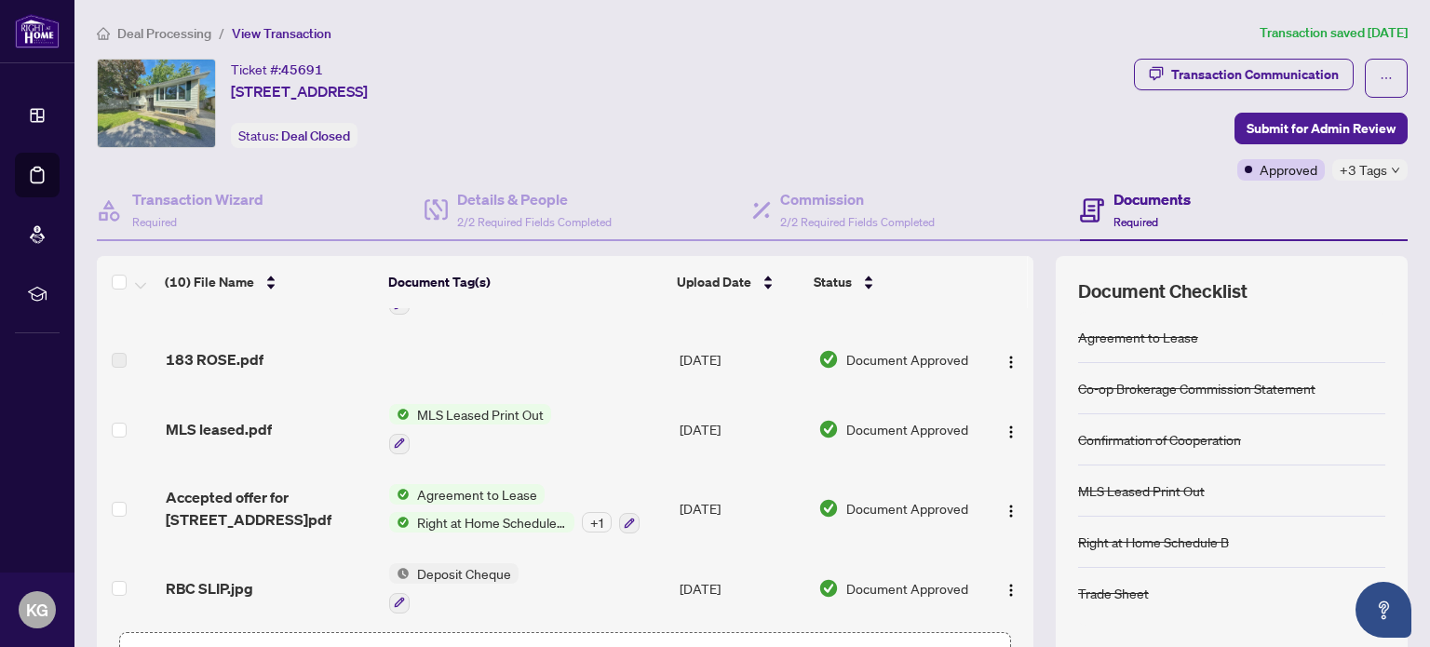
scroll to position [453, 0]
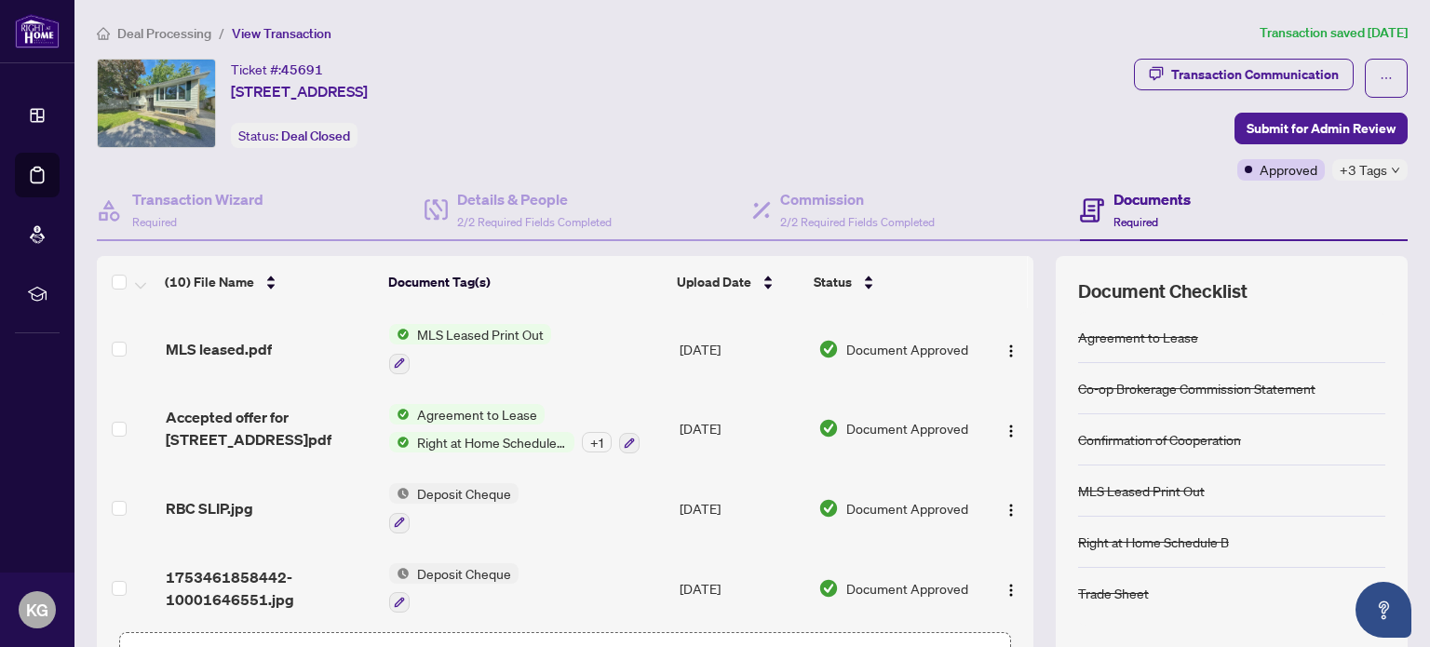
click at [470, 563] on span "Deposit Cheque" at bounding box center [464, 573] width 109 height 20
click at [443, 530] on span "Deposit Cheque" at bounding box center [420, 526] width 109 height 20
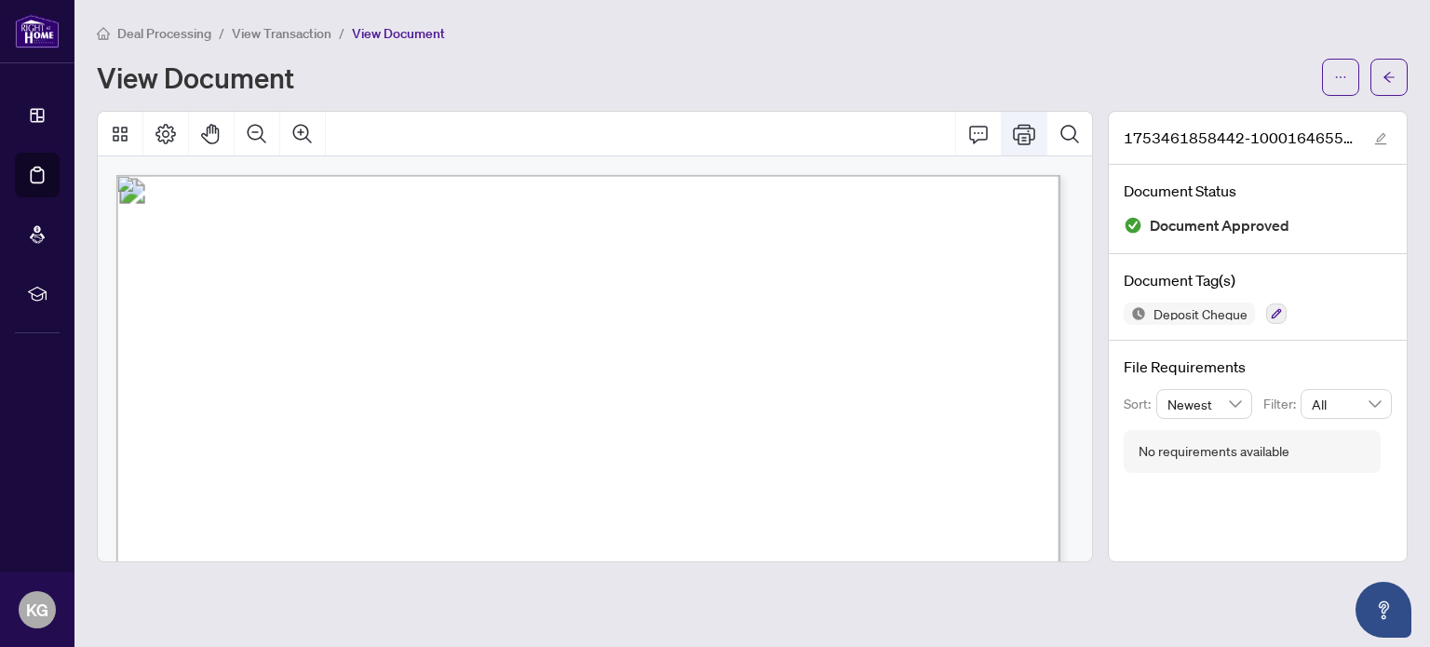
click at [1016, 133] on icon "Print" at bounding box center [1024, 134] width 22 height 22
